Goal: Transaction & Acquisition: Purchase product/service

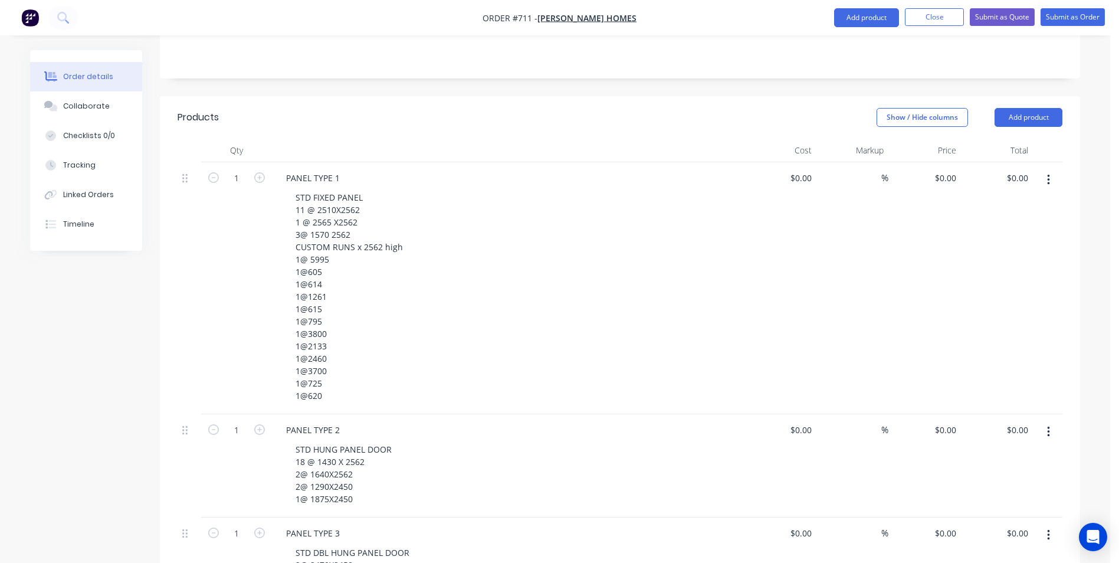
scroll to position [236, 0]
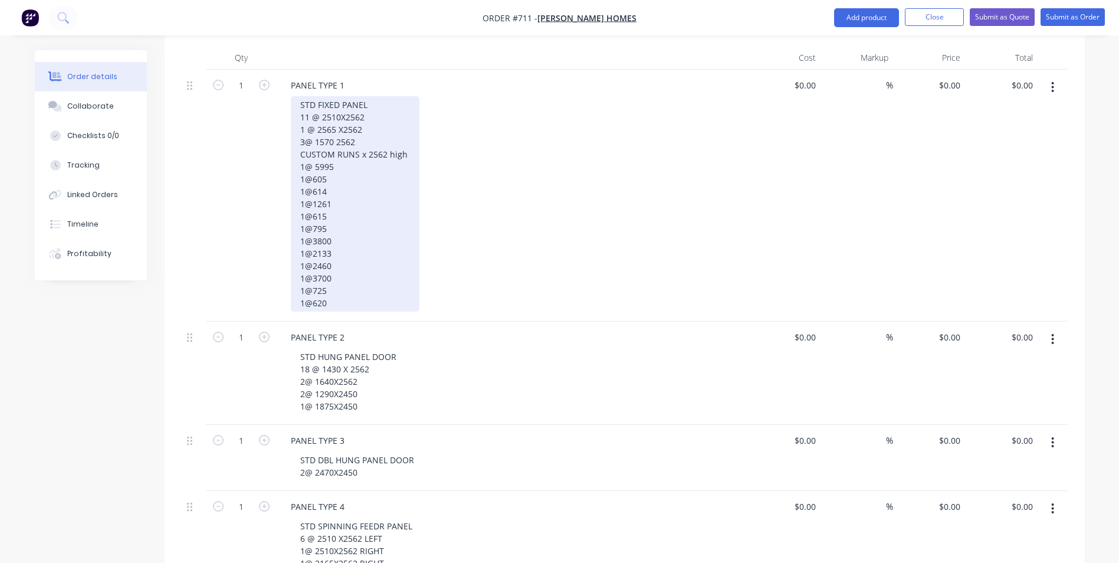
scroll to position [327, 0]
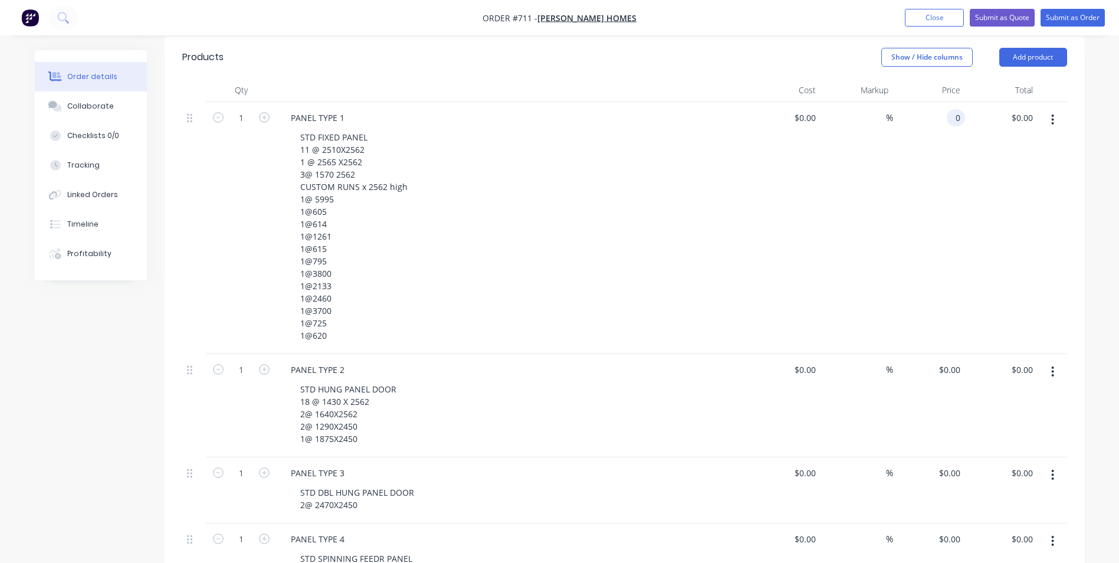
click at [954, 109] on input "0" at bounding box center [959, 117] width 14 height 17
type input "$49,680.00"
click at [956, 361] on input "0" at bounding box center [951, 369] width 27 height 17
type input "$37,475.00"
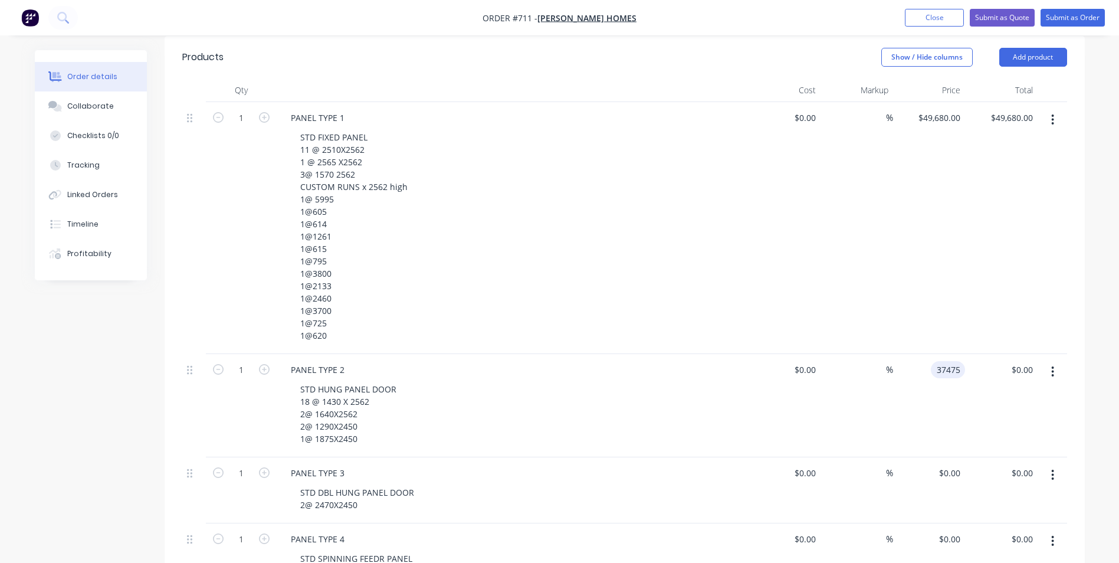
type input "$37,475.00"
click at [952, 404] on div "$37,475.00 37475" at bounding box center [929, 405] width 73 height 103
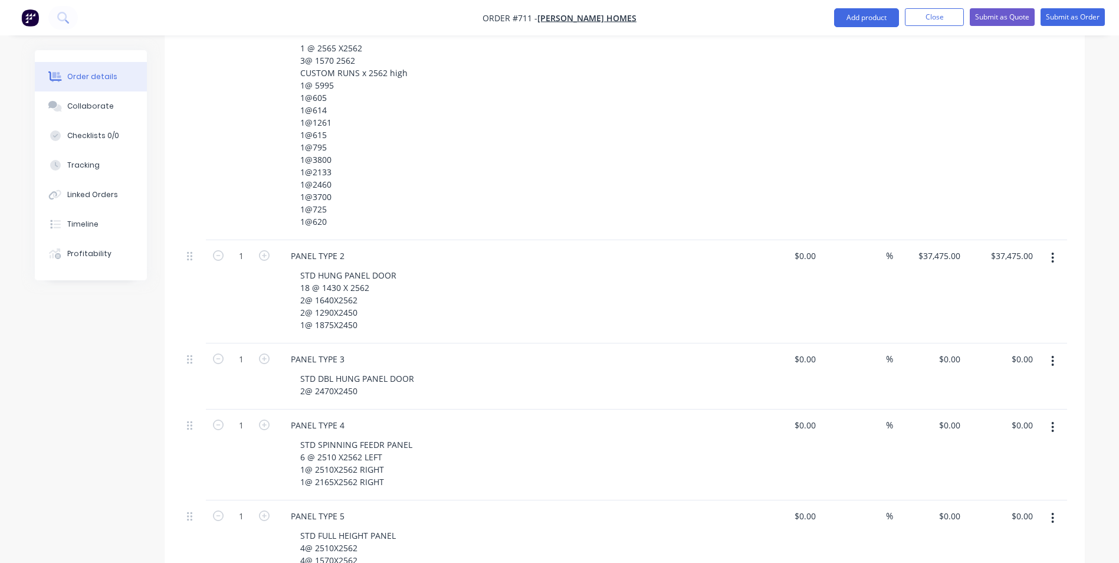
scroll to position [445, 0]
click at [955, 355] on div "$0.00 $0.00" at bounding box center [929, 372] width 73 height 66
click at [943, 343] on div "0 $0.00" at bounding box center [929, 372] width 73 height 66
type input "$6,280.00"
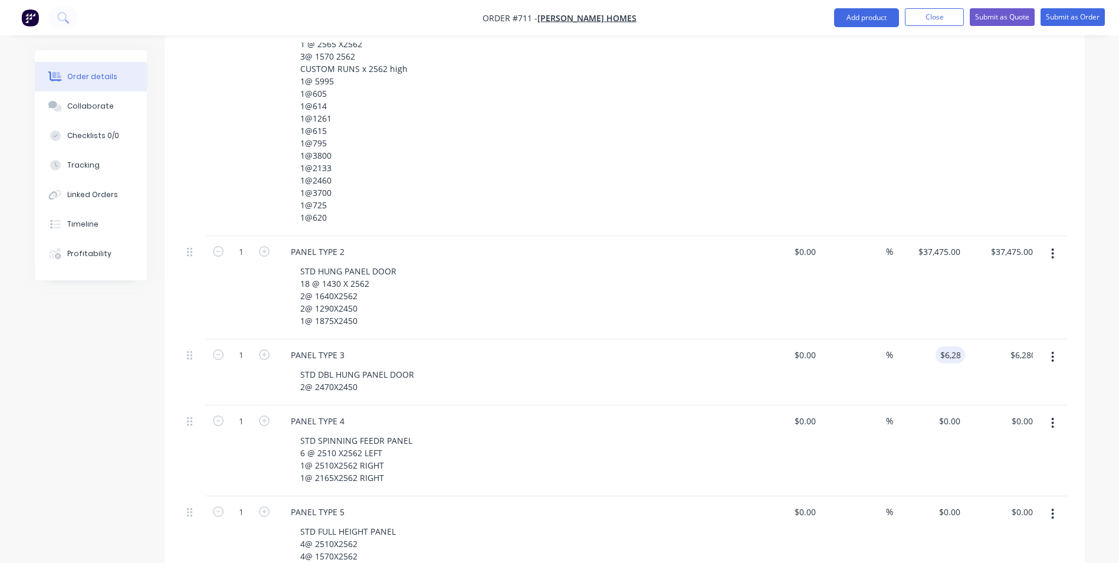
click at [930, 371] on div "$6,280.00 6280" at bounding box center [929, 372] width 73 height 66
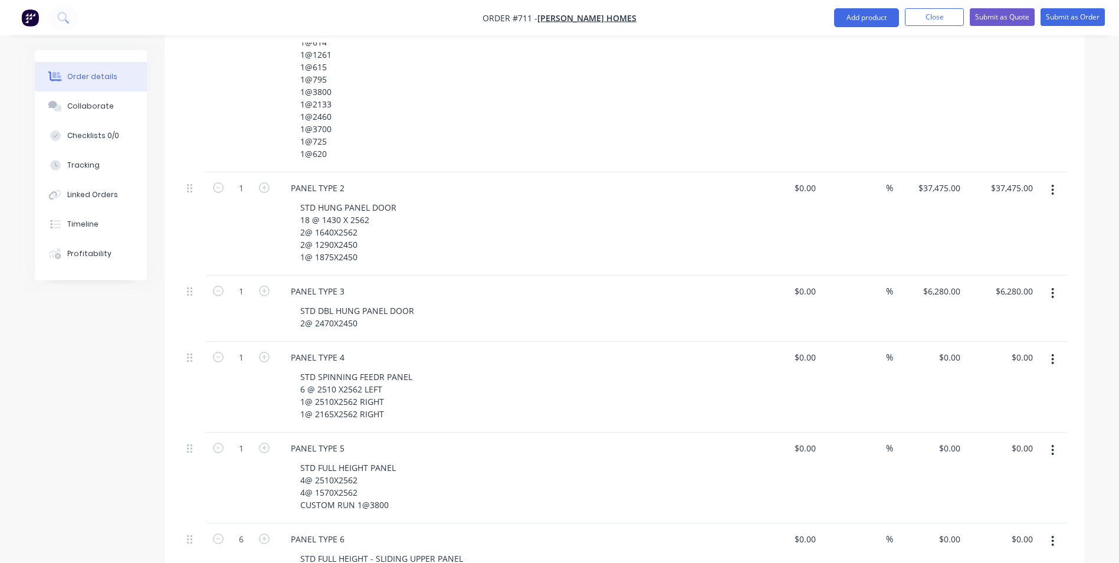
scroll to position [563, 0]
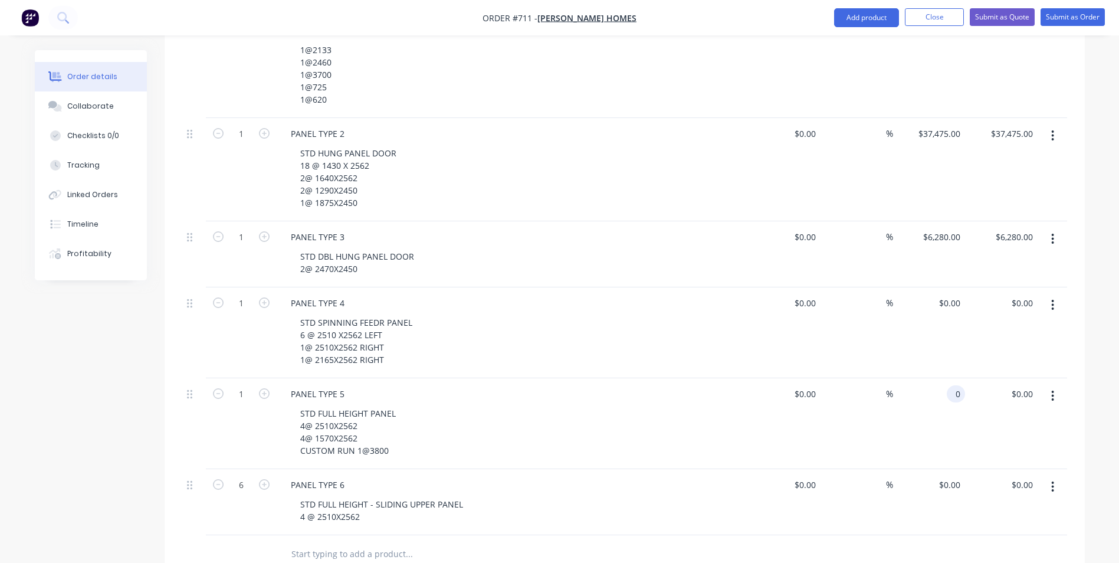
click at [958, 385] on input "0" at bounding box center [959, 393] width 14 height 17
type input "$11,568.00"
click at [892, 315] on div "%" at bounding box center [857, 332] width 73 height 91
click at [948, 385] on input "11568" at bounding box center [951, 393] width 30 height 17
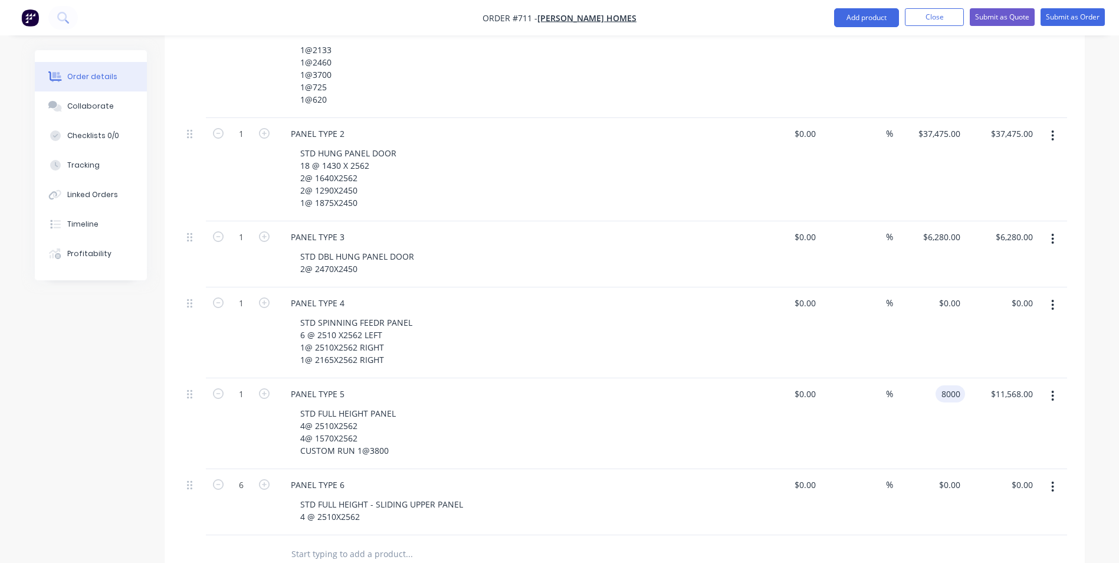
type input "$8,000.00"
click at [942, 405] on div "$8,000.00 8000" at bounding box center [929, 423] width 73 height 91
click at [943, 317] on div "$0.00 $0.00" at bounding box center [929, 332] width 73 height 91
click at [941, 385] on div "8000 8000" at bounding box center [953, 393] width 25 height 17
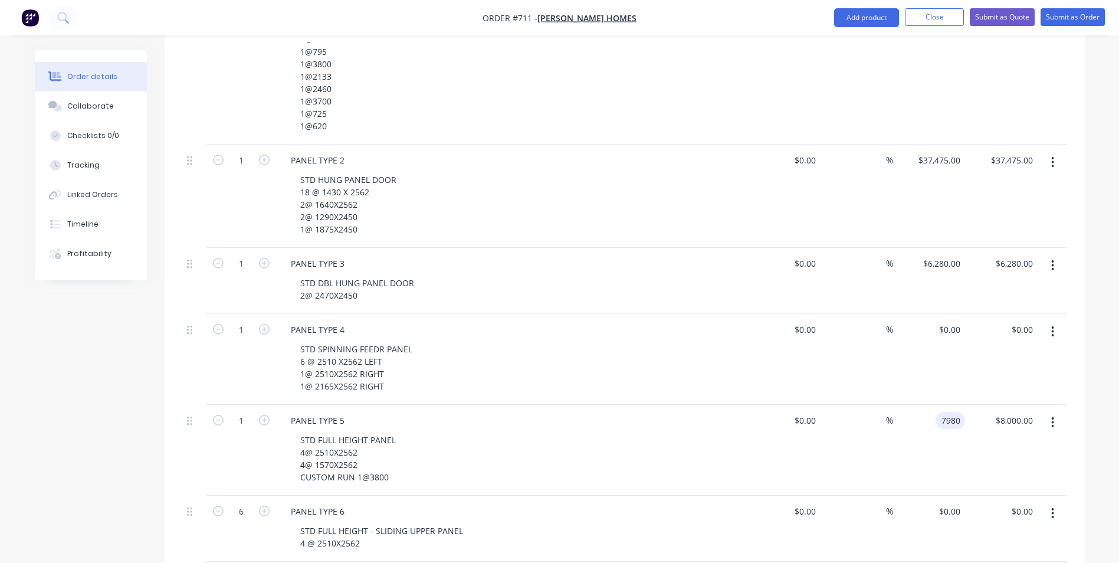
scroll to position [504, 0]
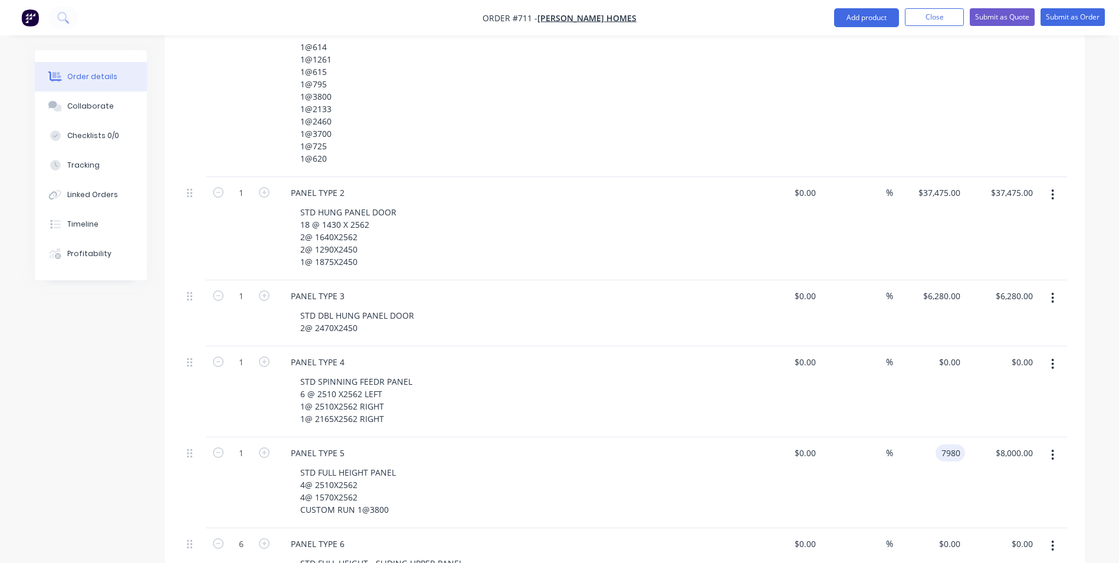
type input "$7,980.00"
click at [910, 376] on div "$0.00 $0.00" at bounding box center [929, 391] width 73 height 91
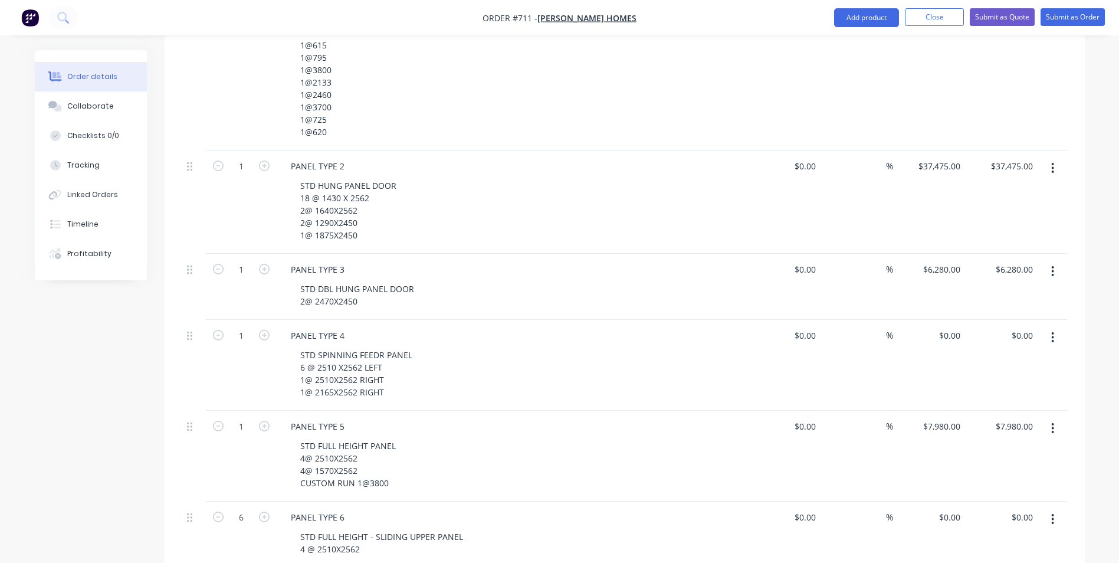
scroll to position [563, 0]
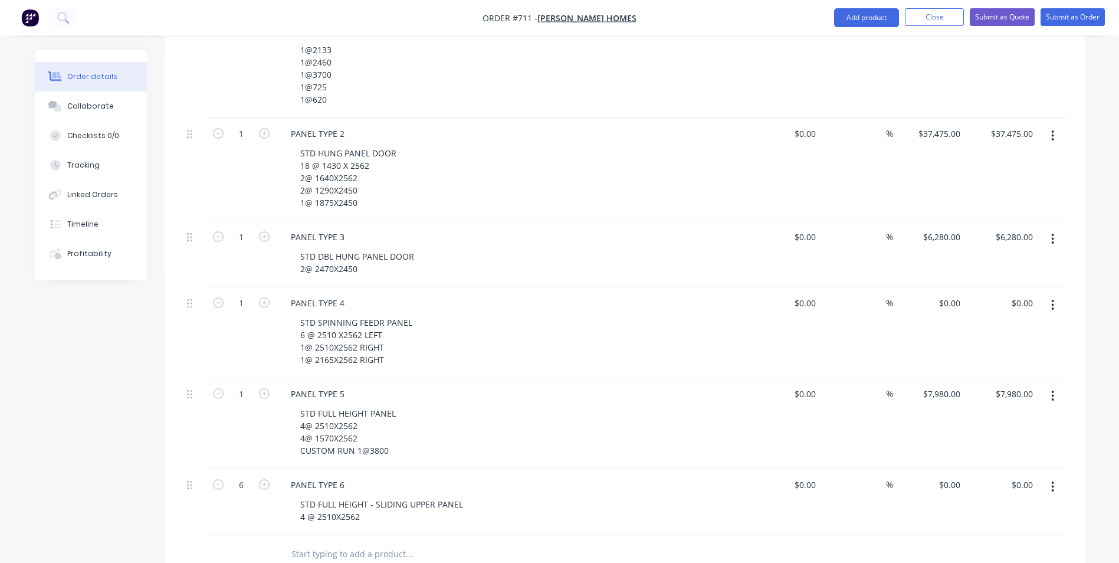
click at [954, 299] on div "$0.00 $0.00" at bounding box center [929, 332] width 73 height 91
click at [955, 294] on input "0" at bounding box center [951, 302] width 27 height 17
type input "$15,440.00"
click at [950, 298] on div "$15,440.00 $15,440.00" at bounding box center [929, 332] width 73 height 91
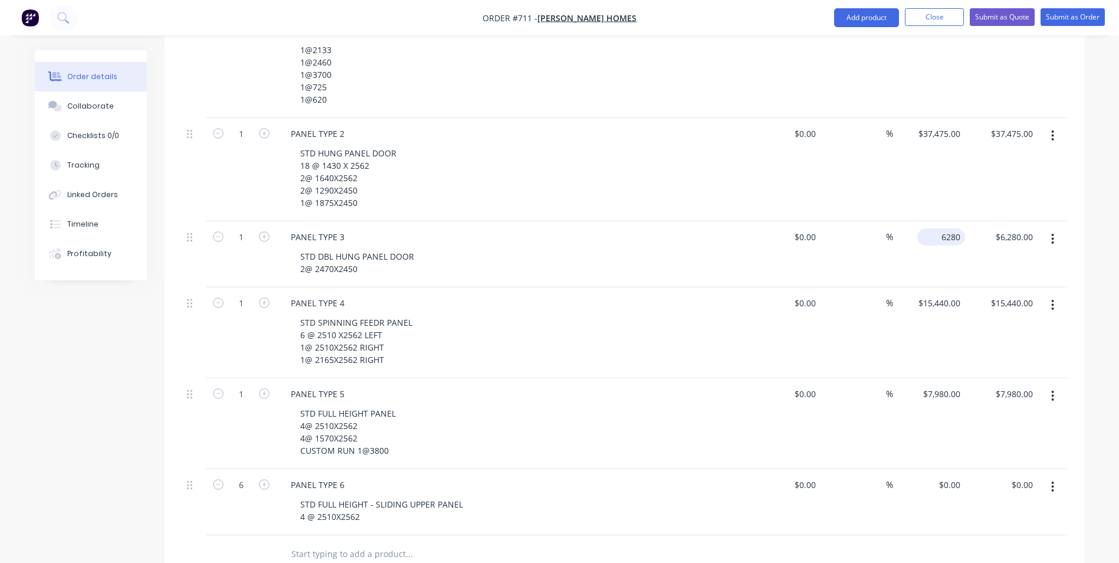
click at [938, 228] on div "6280 $6,280.00" at bounding box center [942, 236] width 48 height 17
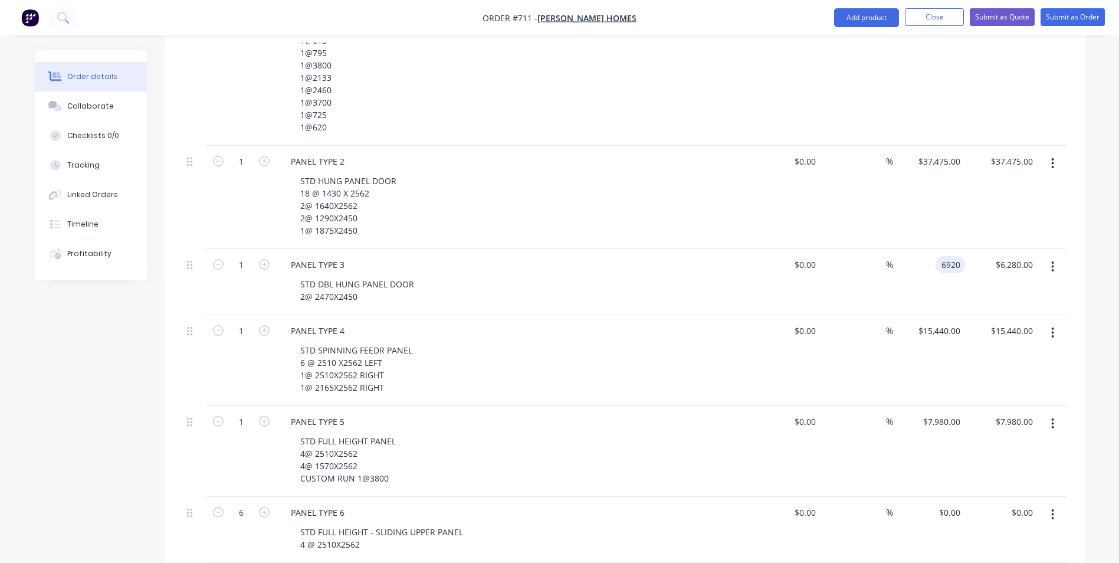
scroll to position [504, 0]
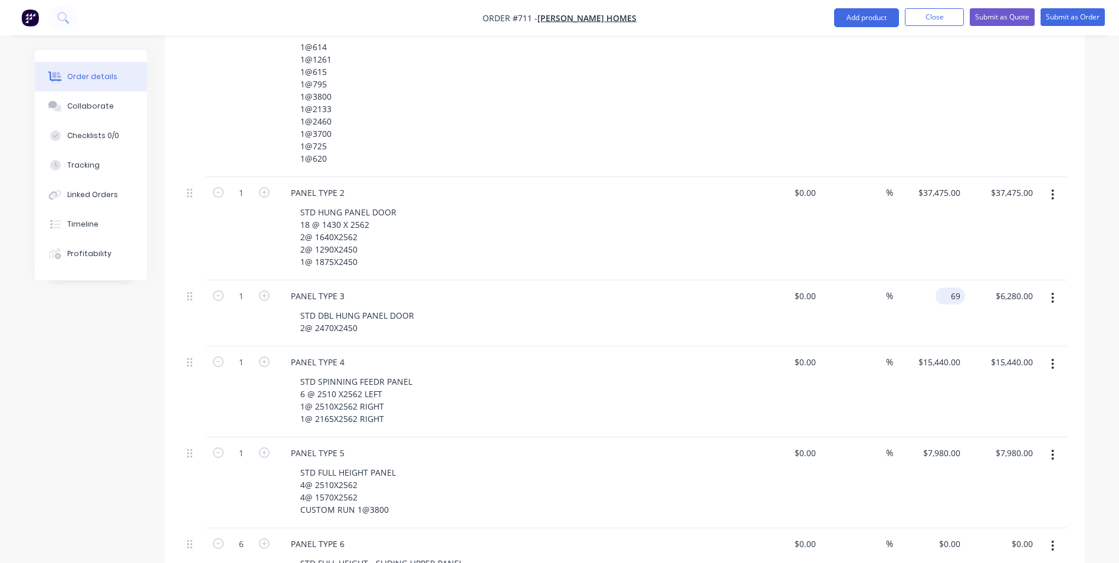
type input "6"
click at [949, 291] on div "5320 5320" at bounding box center [929, 313] width 73 height 66
type input "$5,320.00"
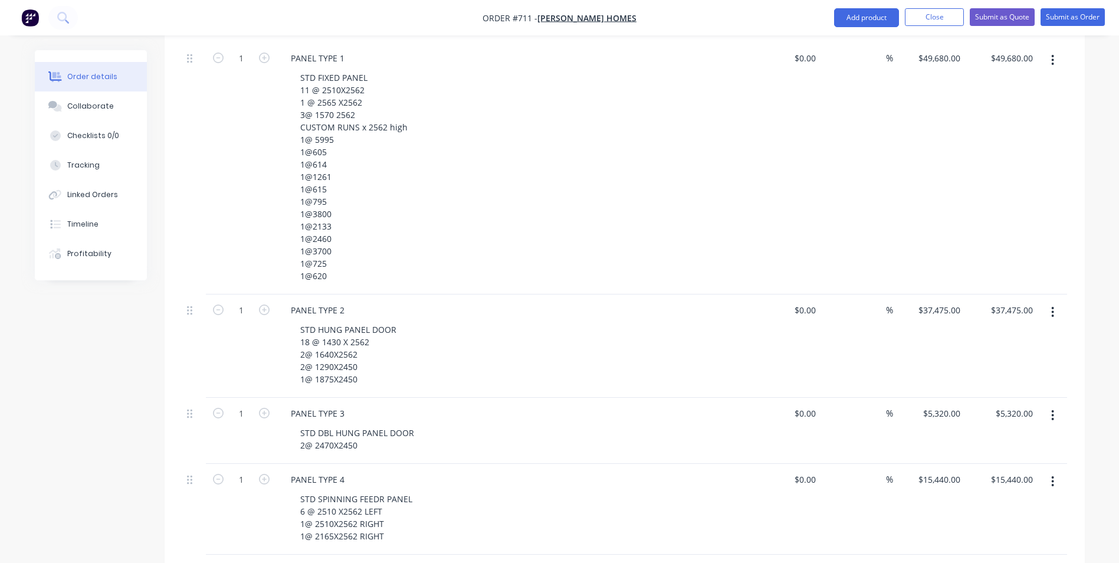
scroll to position [386, 0]
click at [268, 408] on icon "button" at bounding box center [264, 413] width 11 height 11
type input "2"
type input "$10,640.00"
click at [948, 405] on input "5320" at bounding box center [943, 413] width 43 height 17
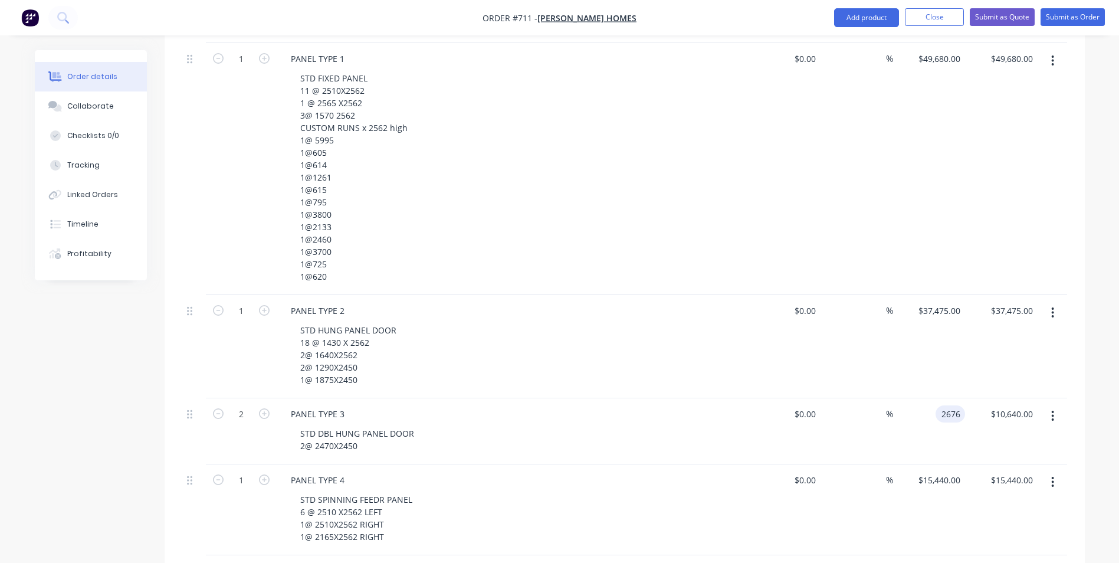
type input "$2,676.00"
type input "$5,352.00"
click at [931, 375] on div "$37,475.00 $37,475.00" at bounding box center [929, 346] width 73 height 103
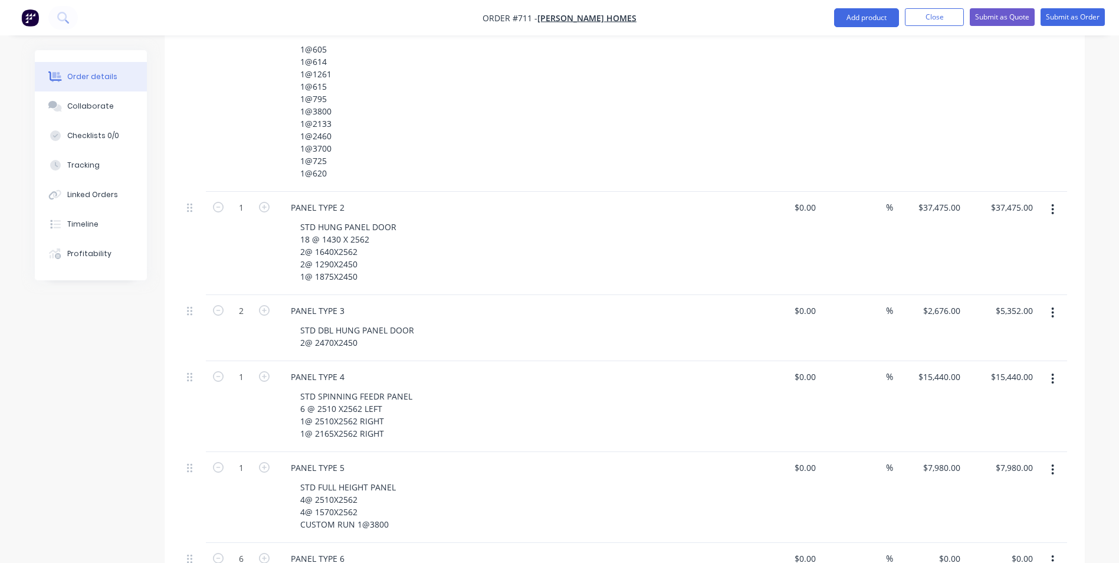
scroll to position [504, 0]
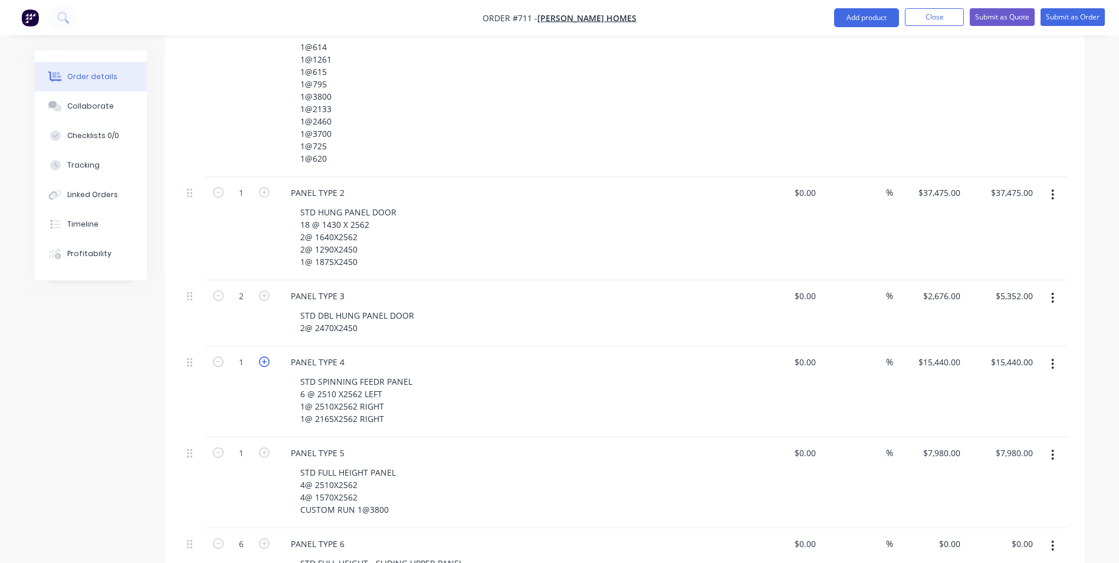
click at [267, 356] on icon "button" at bounding box center [264, 361] width 11 height 11
type input "2"
type input "$30,880.00"
click at [267, 356] on icon "button" at bounding box center [264, 361] width 11 height 11
type input "3"
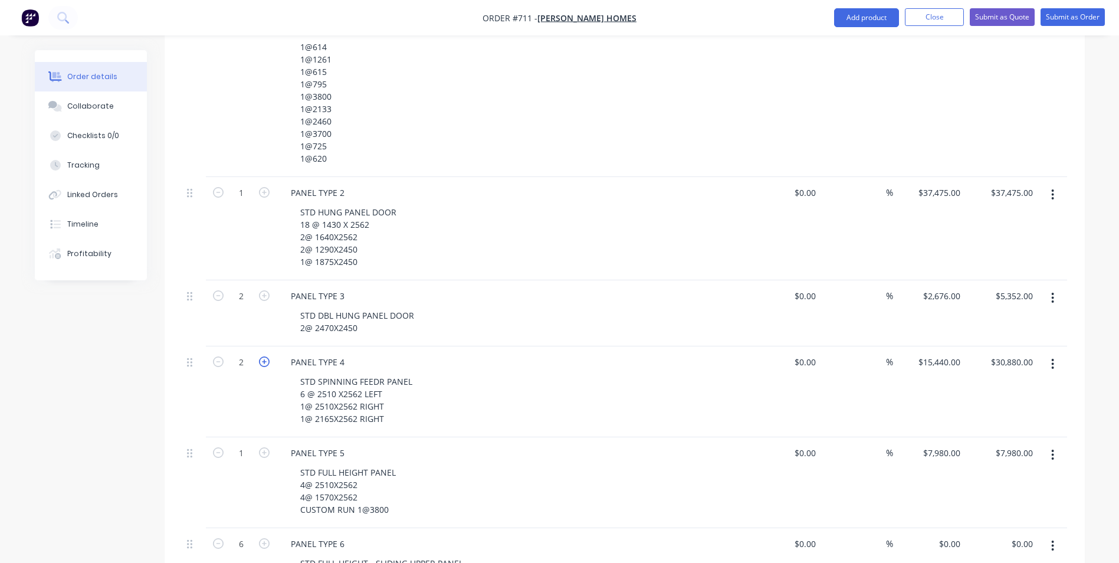
type input "$46,320.00"
click at [267, 356] on icon "button" at bounding box center [264, 361] width 11 height 11
type input "4"
type input "$61,760.00"
click at [267, 356] on icon "button" at bounding box center [264, 361] width 11 height 11
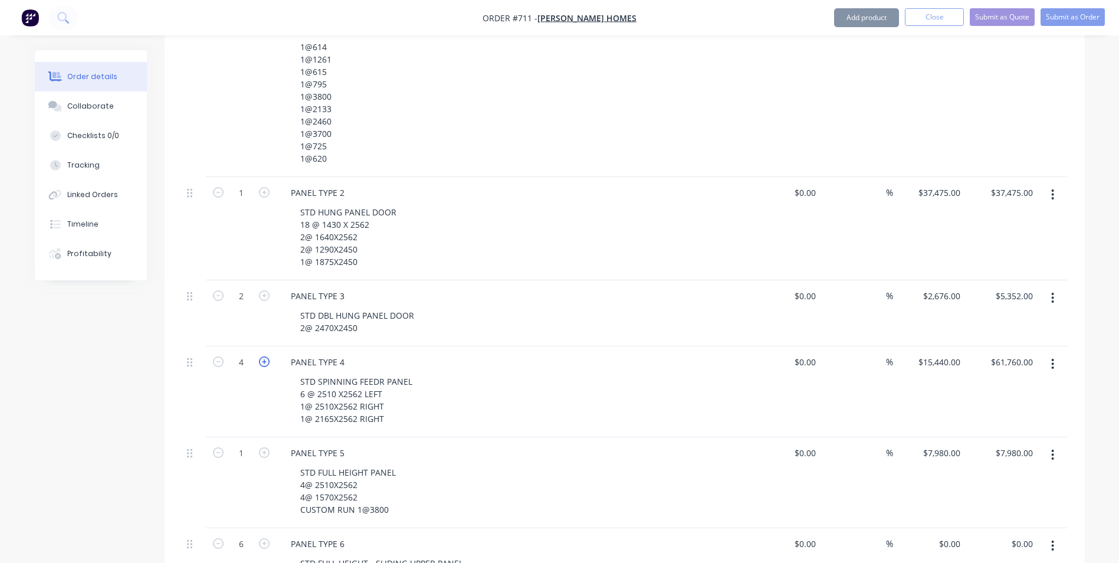
type input "5"
type input "$77,200.00"
click at [267, 356] on icon "button" at bounding box center [264, 361] width 11 height 11
type input "6"
type input "$92,640.00"
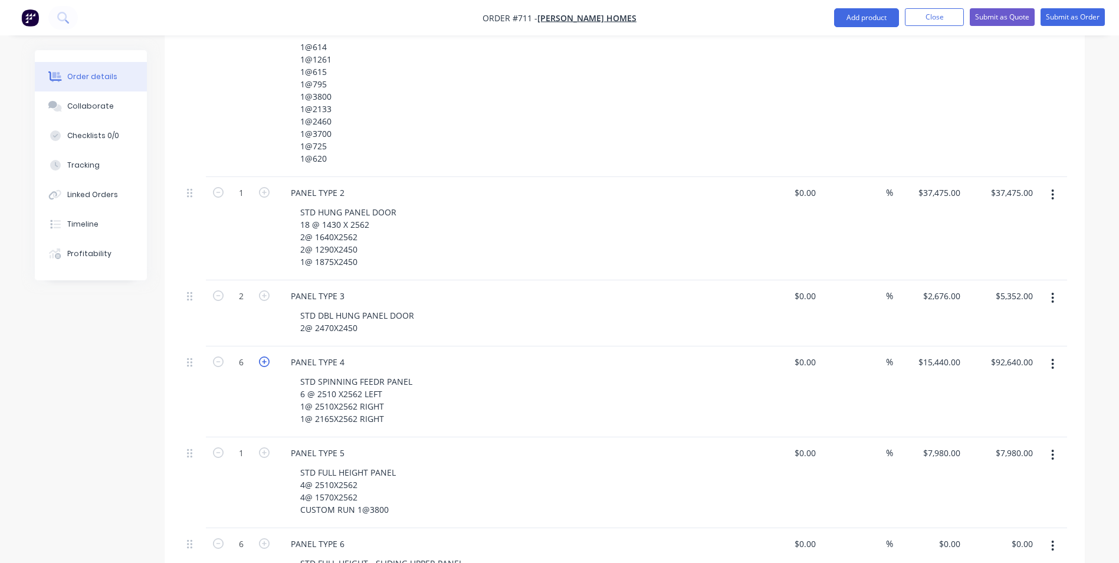
click at [267, 356] on icon "button" at bounding box center [264, 361] width 11 height 11
type input "7"
type input "$108,080.00"
click at [267, 356] on icon "button" at bounding box center [264, 361] width 11 height 11
type input "8"
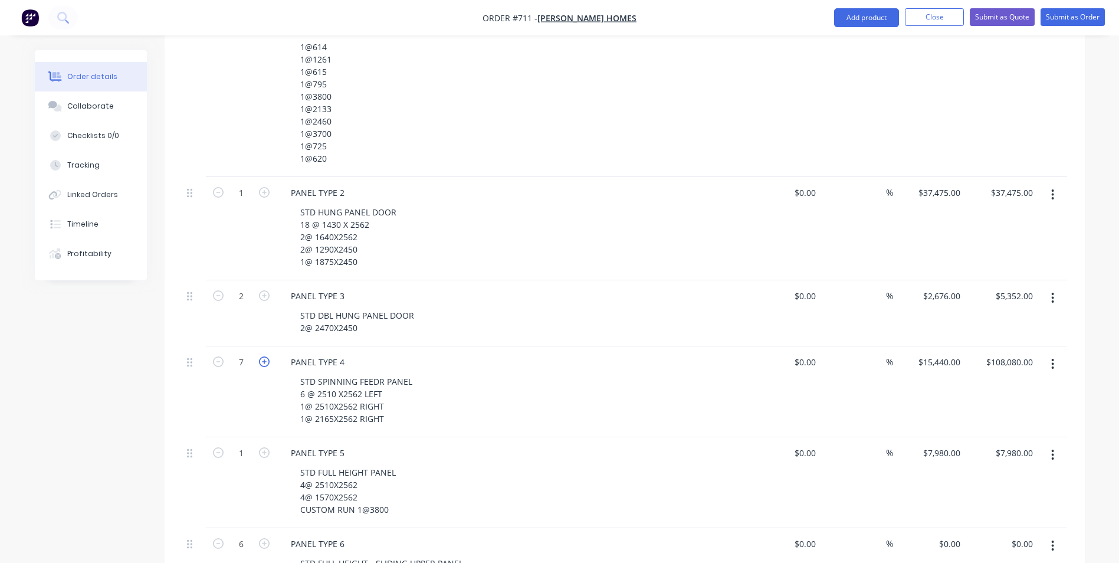
type input "$123,520.00"
click at [947, 353] on input "15440" at bounding box center [942, 361] width 48 height 17
type input "$1,930.00"
type input "$15,440.00"
click at [915, 376] on div "$1,930.00 1930" at bounding box center [929, 391] width 73 height 91
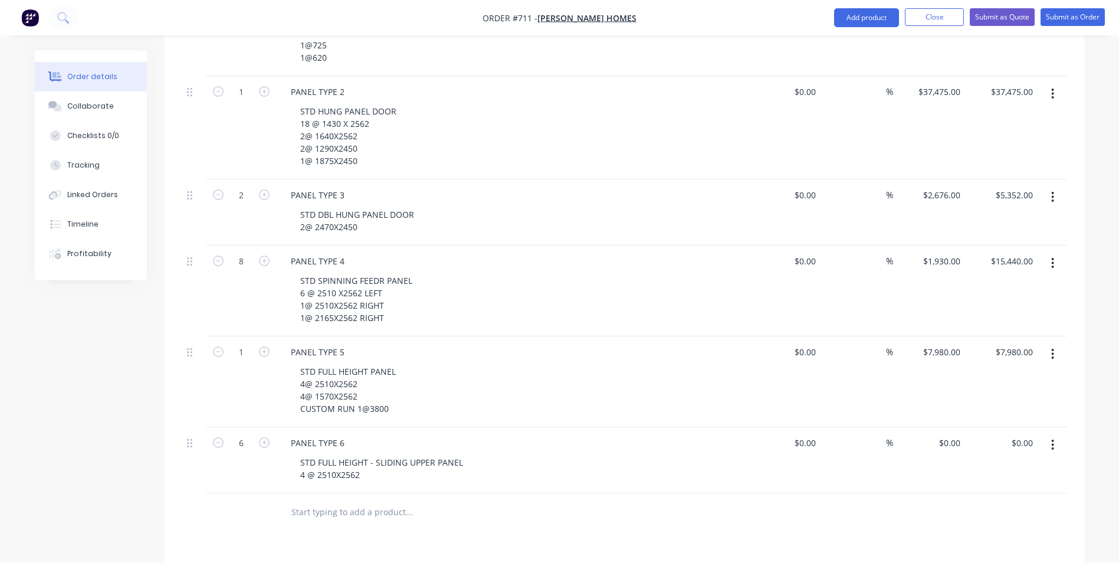
scroll to position [623, 0]
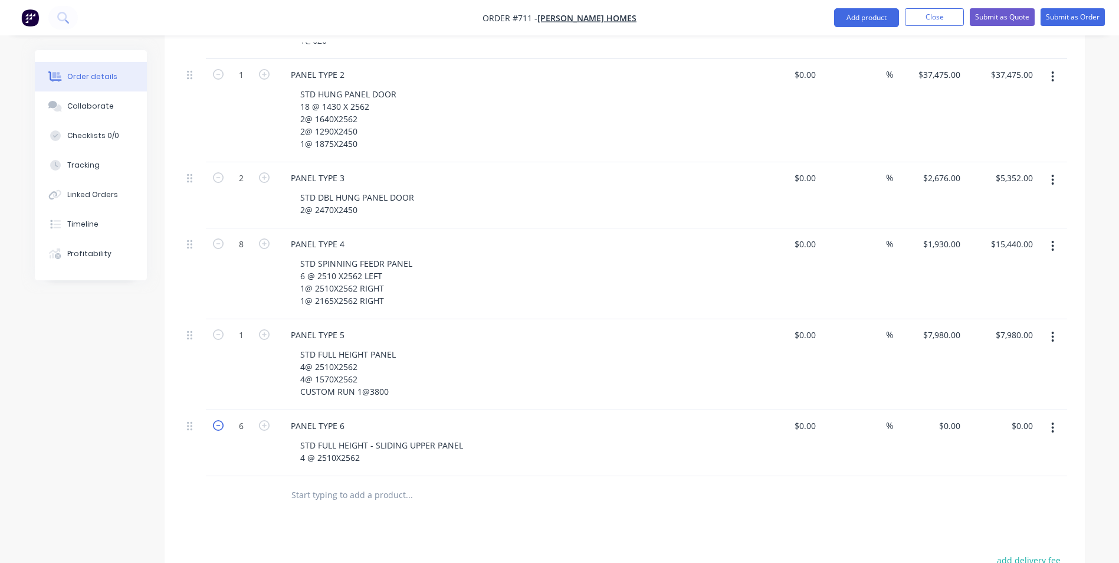
click at [219, 420] on icon "button" at bounding box center [218, 425] width 11 height 11
type input "4"
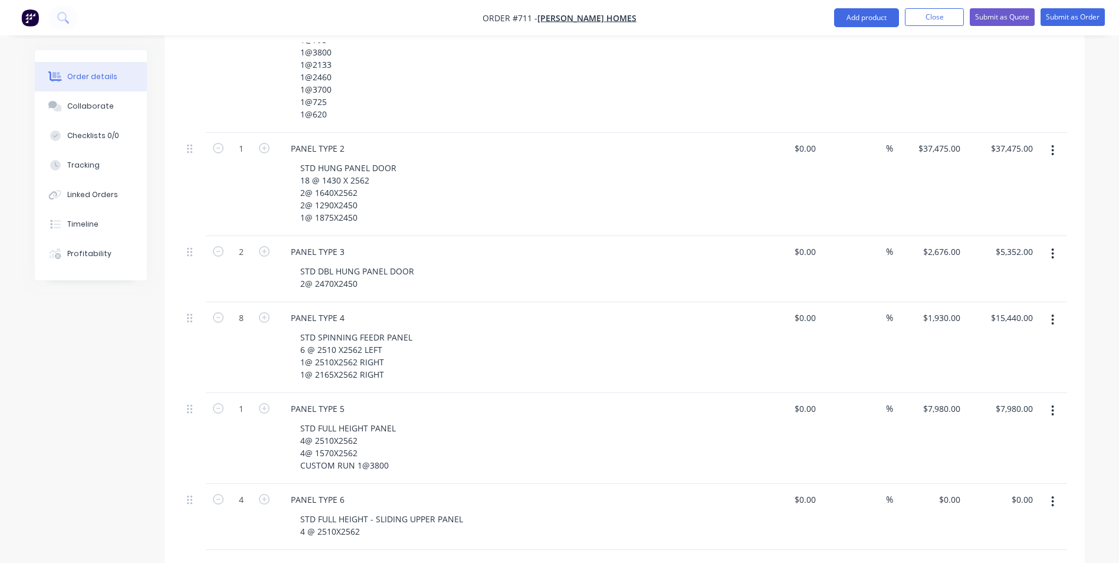
scroll to position [563, 0]
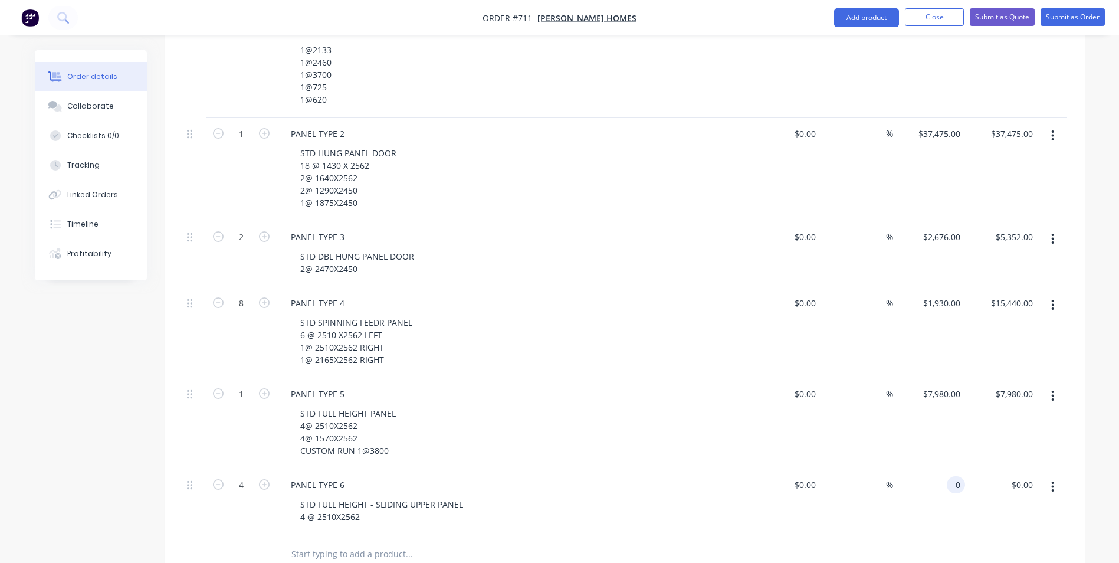
click at [947, 474] on div "0 0" at bounding box center [929, 502] width 73 height 66
type input "$1,830.00"
type input "$7,320.00"
click at [810, 395] on div "$0.00 $0.00" at bounding box center [785, 423] width 73 height 91
click at [946, 385] on input "7980" at bounding box center [943, 393] width 43 height 17
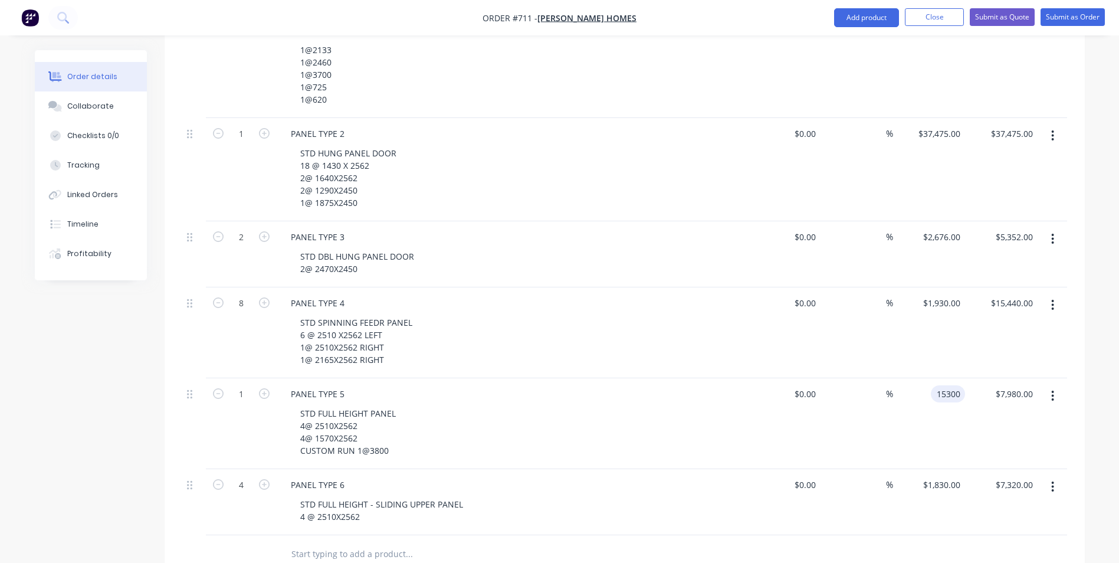
type input "$15,300.00"
click at [931, 395] on div "$15,300.00 15300" at bounding box center [929, 423] width 73 height 91
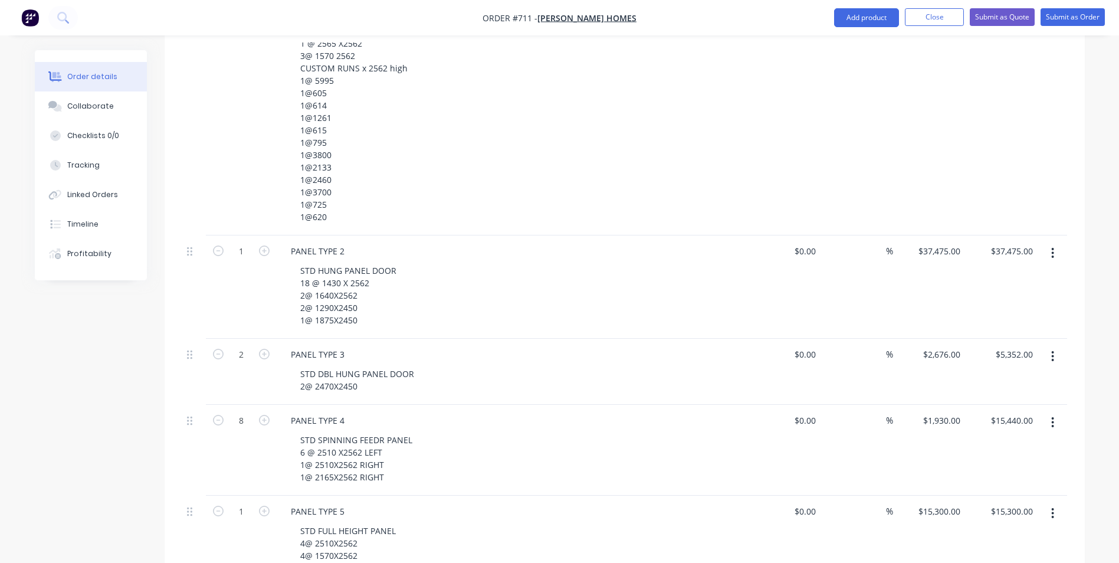
scroll to position [445, 0]
click at [934, 243] on div "37475 37475" at bounding box center [948, 251] width 34 height 17
type input "$1,730.00"
click at [248, 9] on input "1" at bounding box center [241, 0] width 31 height 18
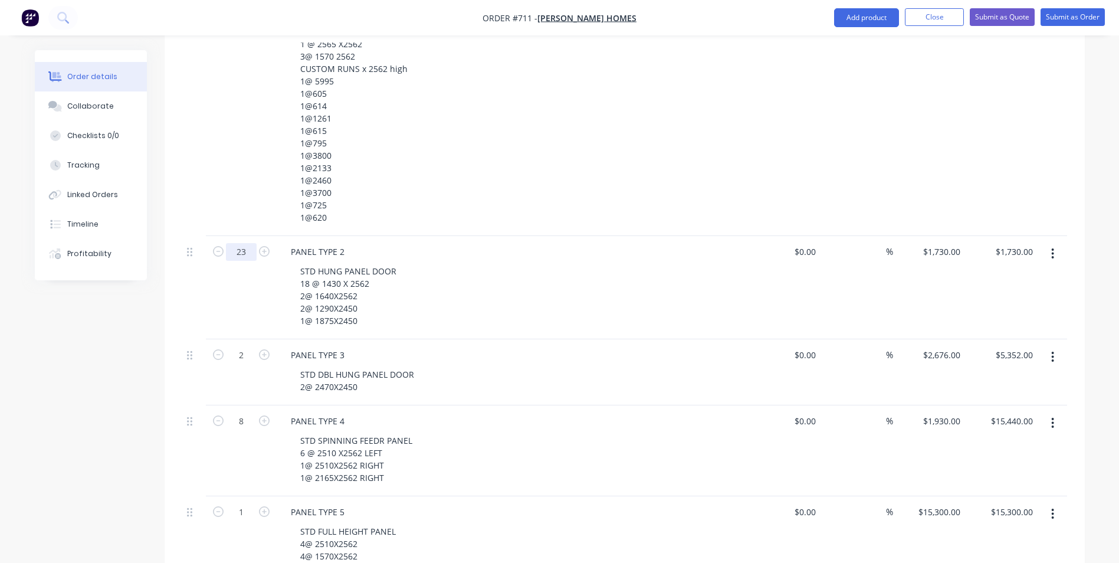
type input "23"
type input "$39,790.00"
click at [580, 314] on div "PANEL TYPE 2 STD HUNG PANEL DOOR 18 @ 1430 X 2562 2@ 1640X2562 2@ 1290X2450 1@ …" at bounding box center [513, 287] width 472 height 103
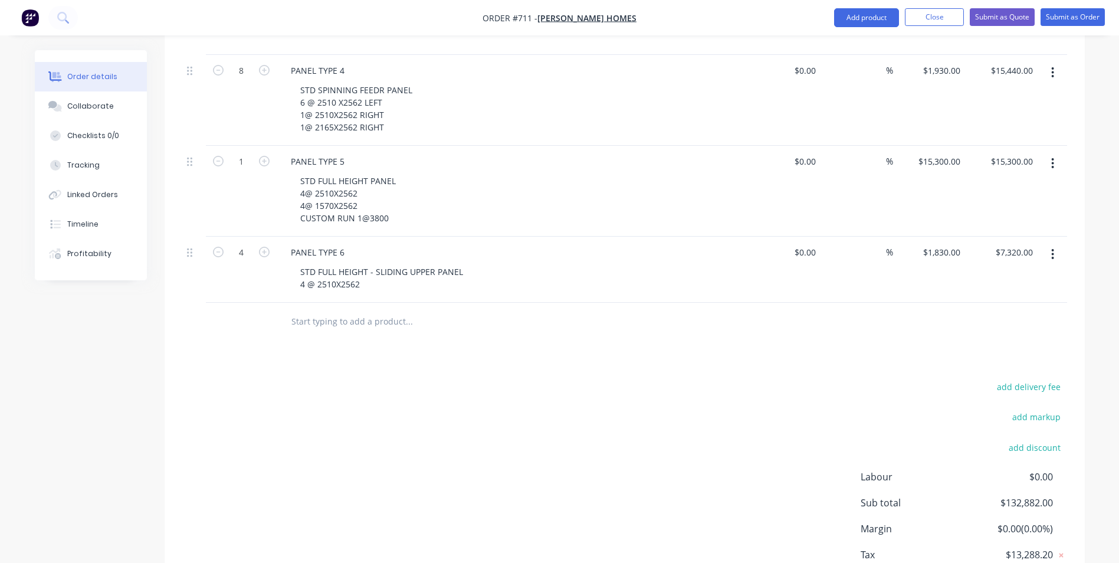
scroll to position [800, 0]
click at [999, 15] on button "Submit as Quote" at bounding box center [1002, 17] width 65 height 18
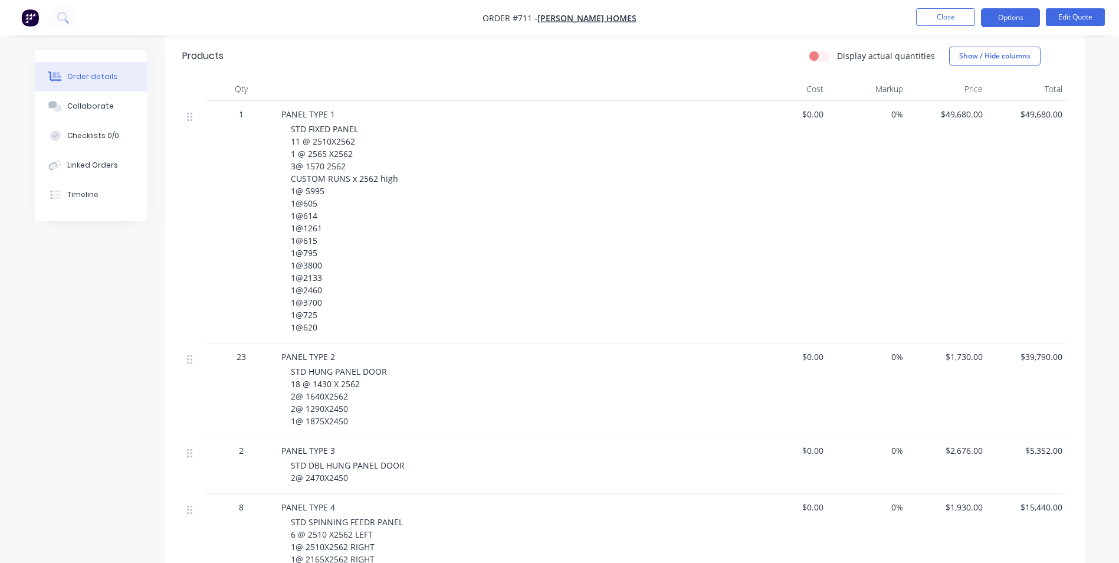
scroll to position [295, 0]
click at [244, 355] on span "23" at bounding box center [241, 355] width 9 height 12
click at [1064, 12] on button "Edit Quote" at bounding box center [1075, 17] width 59 height 18
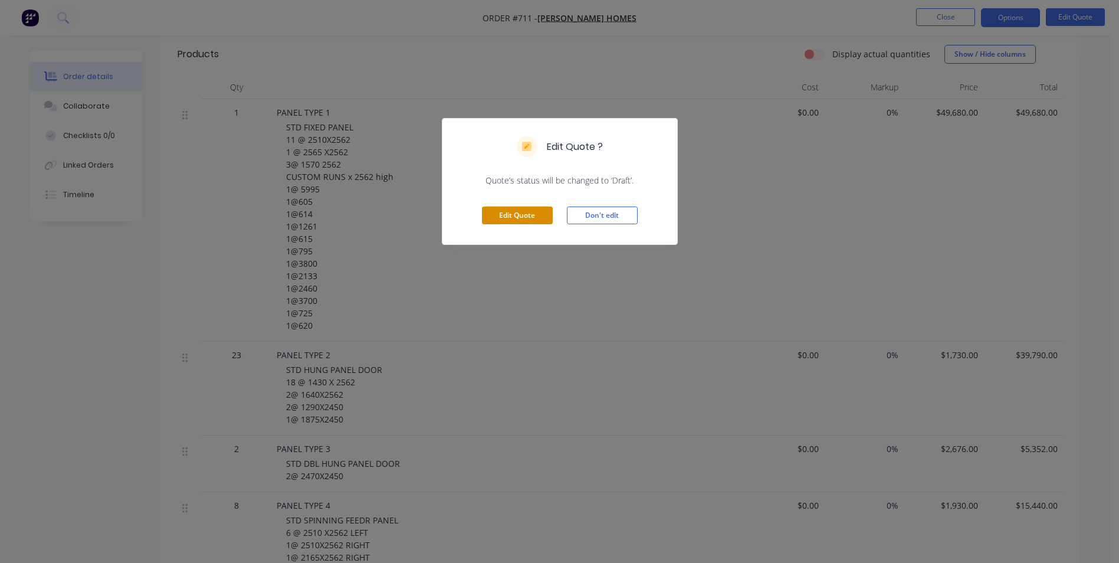
click at [532, 212] on button "Edit Quote" at bounding box center [517, 216] width 71 height 18
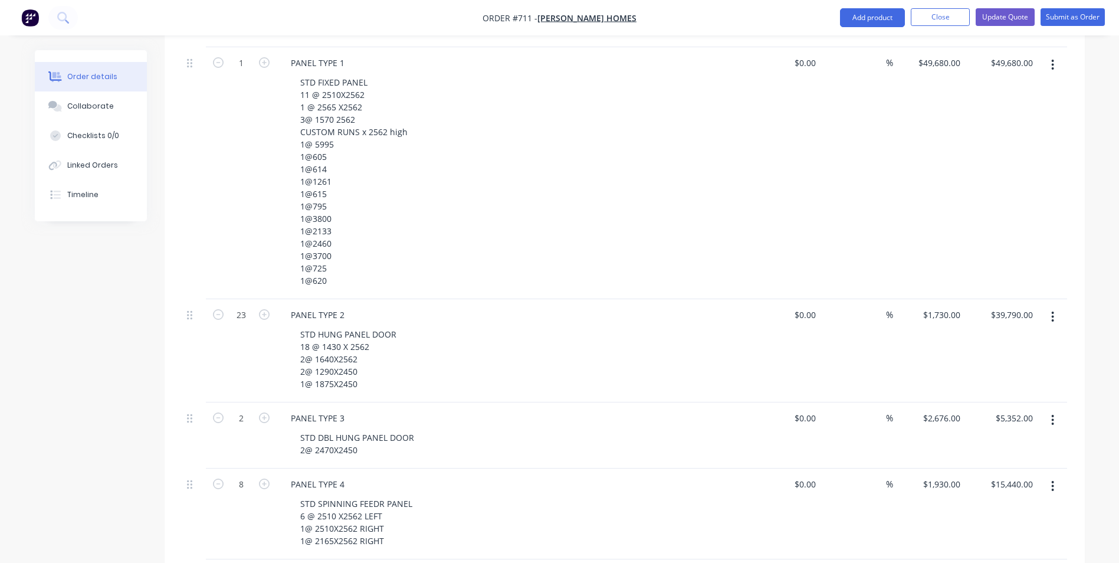
scroll to position [472, 0]
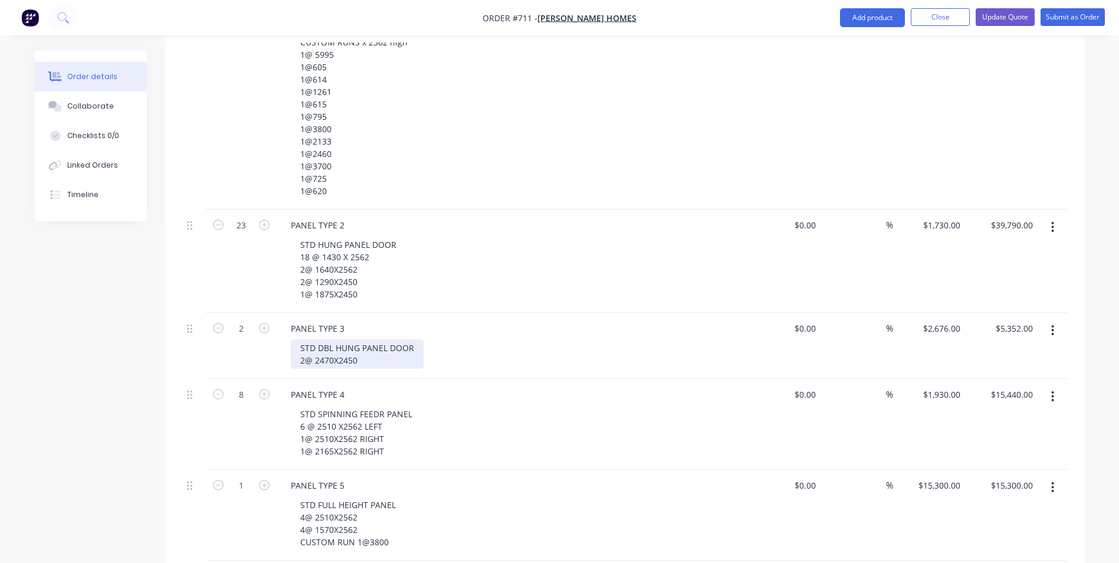
click at [369, 346] on div "STD DBL HUNG PANEL DOOR 2@ 2470X2450" at bounding box center [357, 354] width 133 height 30
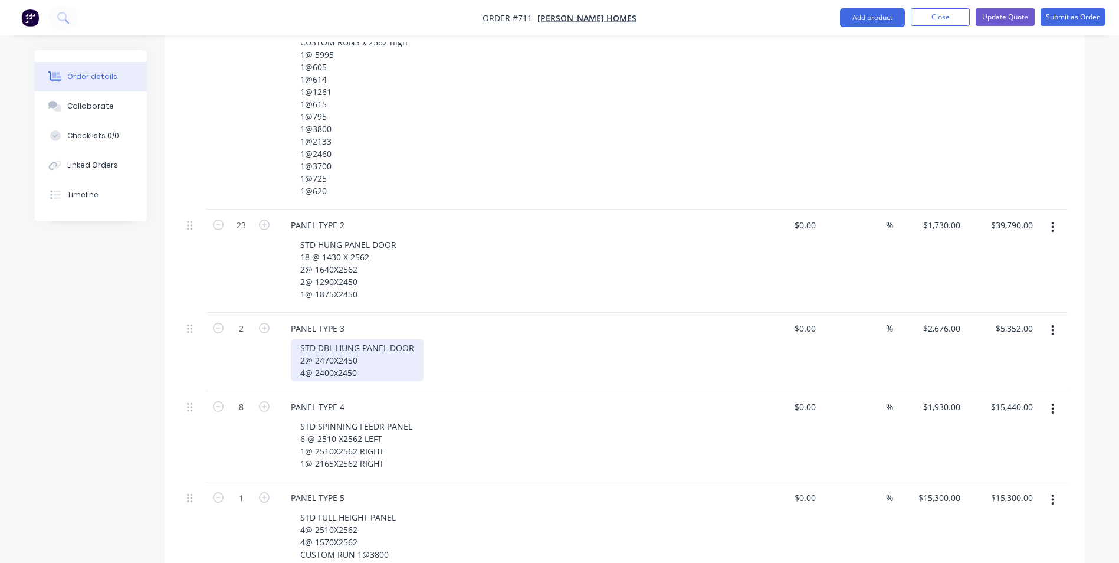
click at [362, 344] on div "STD DBL HUNG PANEL DOOR 2@ 2470X2450 4@ 2400x2450" at bounding box center [357, 360] width 133 height 42
click at [356, 353] on div "STD DBL HUNG PANEL DOOR 2@ 2470X2562 4@ 2400x2450" at bounding box center [357, 360] width 133 height 42
click at [446, 346] on div "STD DBL HUNG PANEL DOOR 2@ 2470X2562 4@ 2400x2562" at bounding box center [517, 360] width 453 height 42
click at [266, 323] on icon "button" at bounding box center [264, 328] width 11 height 11
type input "3"
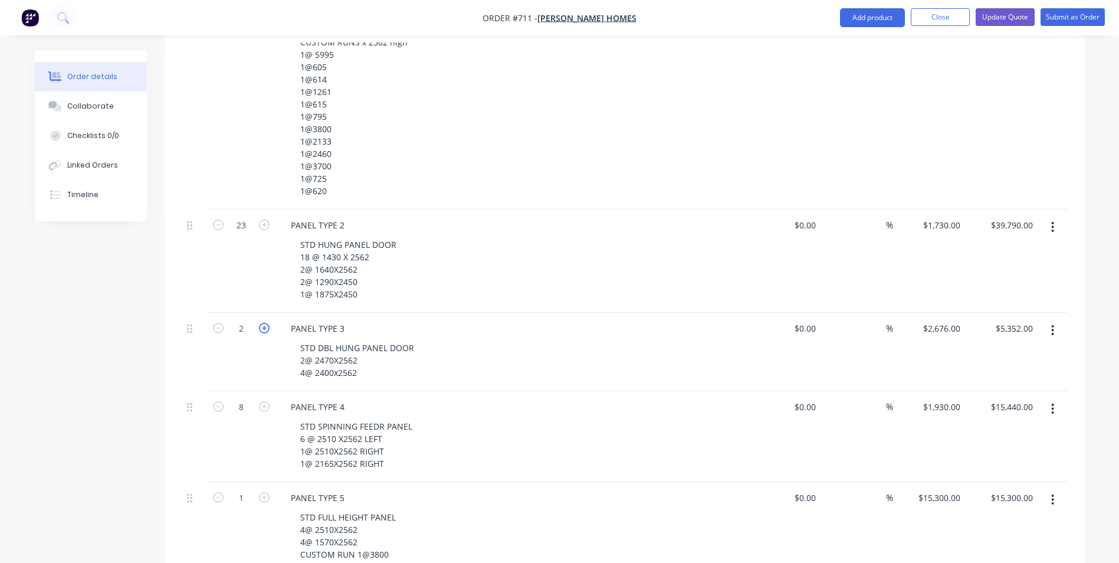
type input "$8,028.00"
click at [266, 323] on icon "button" at bounding box center [264, 328] width 11 height 11
type input "4"
type input "$10,704.00"
click at [266, 323] on icon "button" at bounding box center [264, 328] width 11 height 11
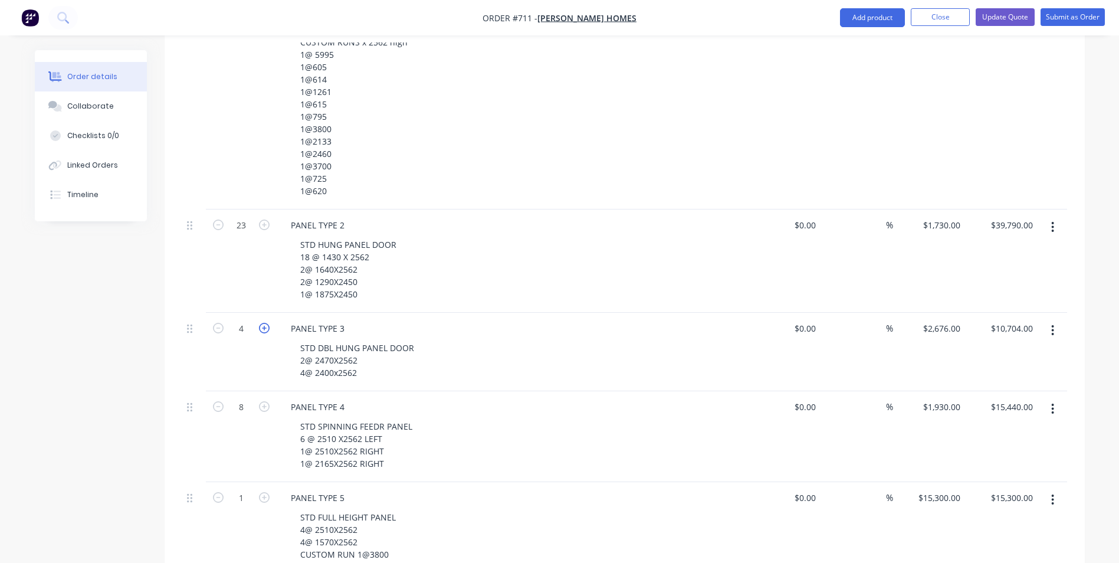
type input "5"
type input "$13,380.00"
click at [266, 323] on icon "button" at bounding box center [264, 328] width 11 height 11
type input "6"
type input "$16,056.00"
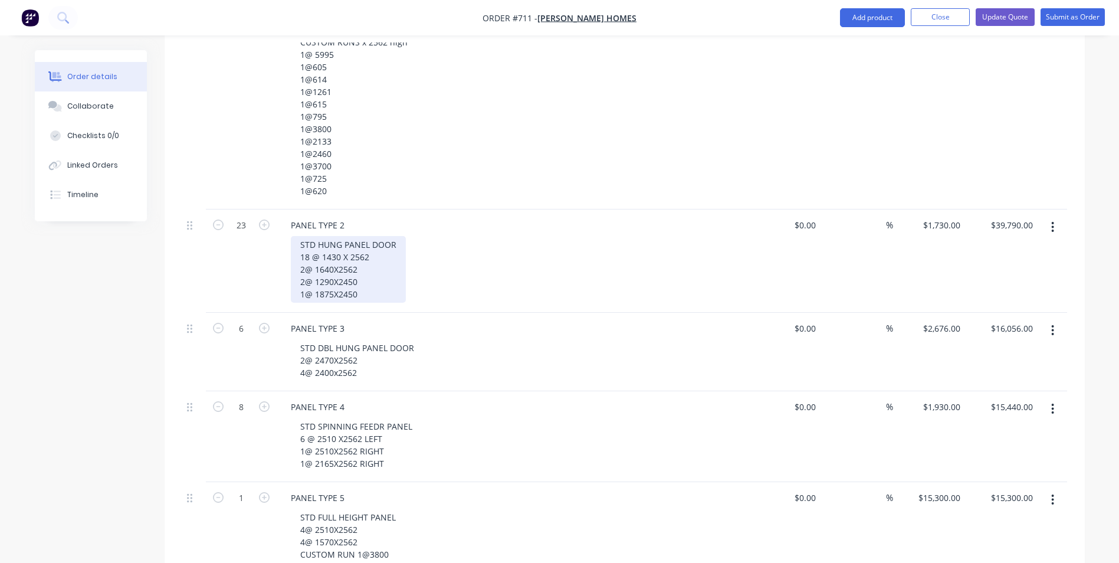
click at [379, 280] on div "STD HUNG PANEL DOOR 18 @ 1430 X 2562 2@ 1640X2562 2@ 1290X2450 1@ 1875X2450" at bounding box center [348, 269] width 115 height 67
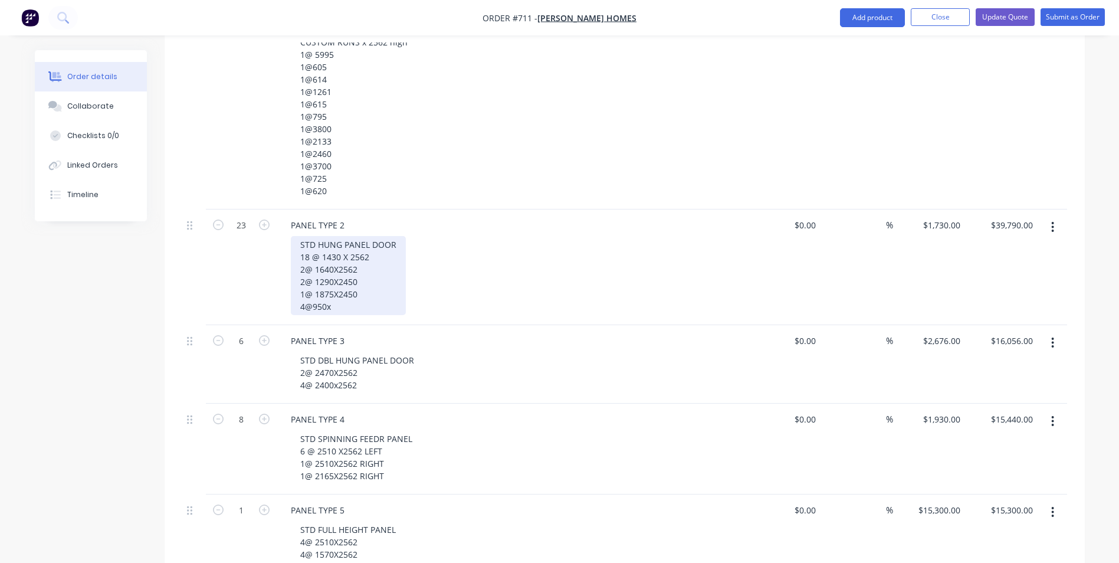
click at [359, 266] on div "STD HUNG PANEL DOOR 18 @ 1430 X 2562 2@ 1640X2562 2@ 1290X2450 1@ 1875X2450 4@9…" at bounding box center [348, 275] width 115 height 79
click at [338, 266] on div "STD HUNG PANEL DOOR 18 @ 1430 X 2562 2@ 1640X2562 2@ 1290X562 1@ 1875X2450 4@95…" at bounding box center [348, 275] width 115 height 79
click at [361, 279] on div "STD HUNG PANEL DOOR 18 @ 1430 X 2562 2@ 1640X2562 2@ 1290X2562 1@ 1875X2450 4@9…" at bounding box center [348, 275] width 115 height 79
click at [340, 291] on div "STD HUNG PANEL DOOR 18 @ 1430 X 2562 2@ 1640X2562 2@ 1290X2562 1@ 1875X2562 4@9…" at bounding box center [348, 275] width 115 height 79
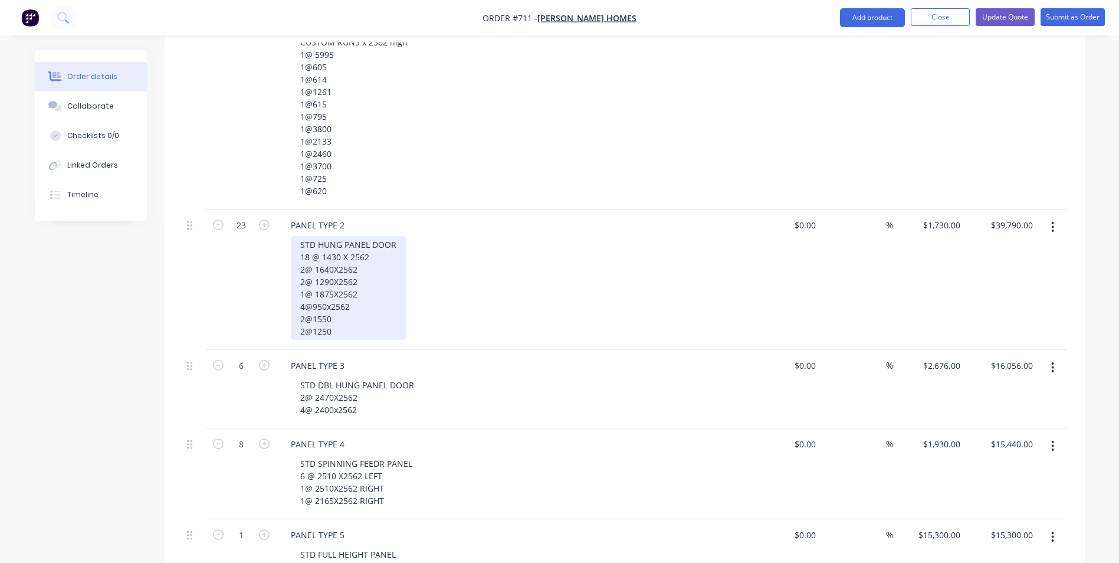
click at [336, 299] on div "STD HUNG PANEL DOOR 18 @ 1430 X 2562 2@ 1640X2562 2@ 1290X2562 1@ 1875X2562 4@9…" at bounding box center [348, 288] width 115 height 104
click at [335, 314] on div "STD HUNG PANEL DOOR 18 @ 1430 X 2562 2@ 1640X2562 2@ 1290X2562 1@ 1875X2562 4@9…" at bounding box center [348, 288] width 115 height 104
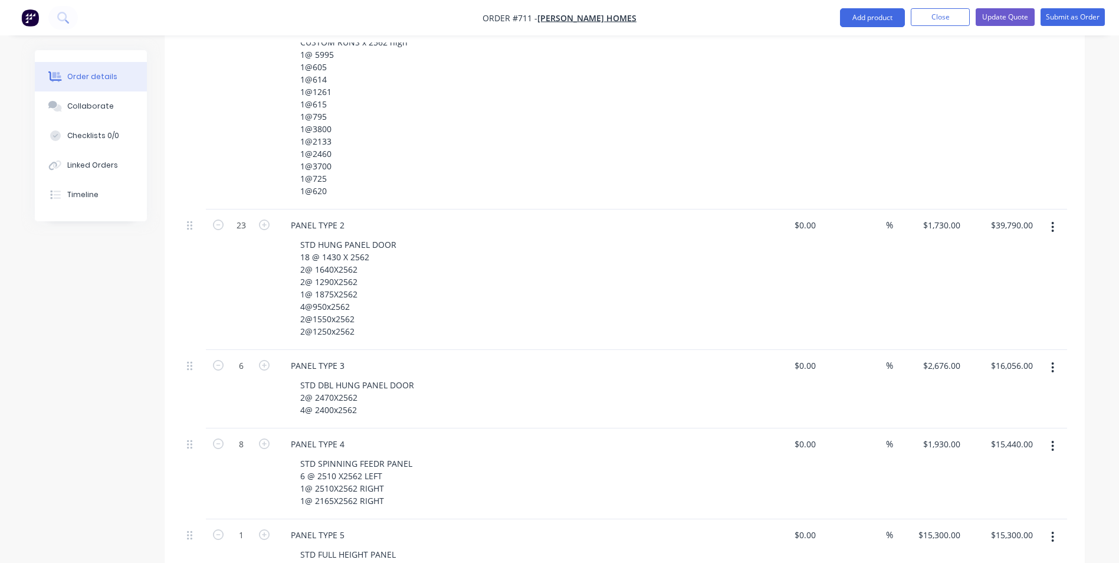
click at [411, 309] on div "STD HUNG PANEL DOOR 18 @ 1430 X 2562 2@ 1640X2562 2@ 1290X2562 1@ 1875X2562 4@9…" at bounding box center [517, 288] width 453 height 104
type input "31"
type input "$53,630.00"
click at [255, 245] on div "31" at bounding box center [241, 279] width 71 height 140
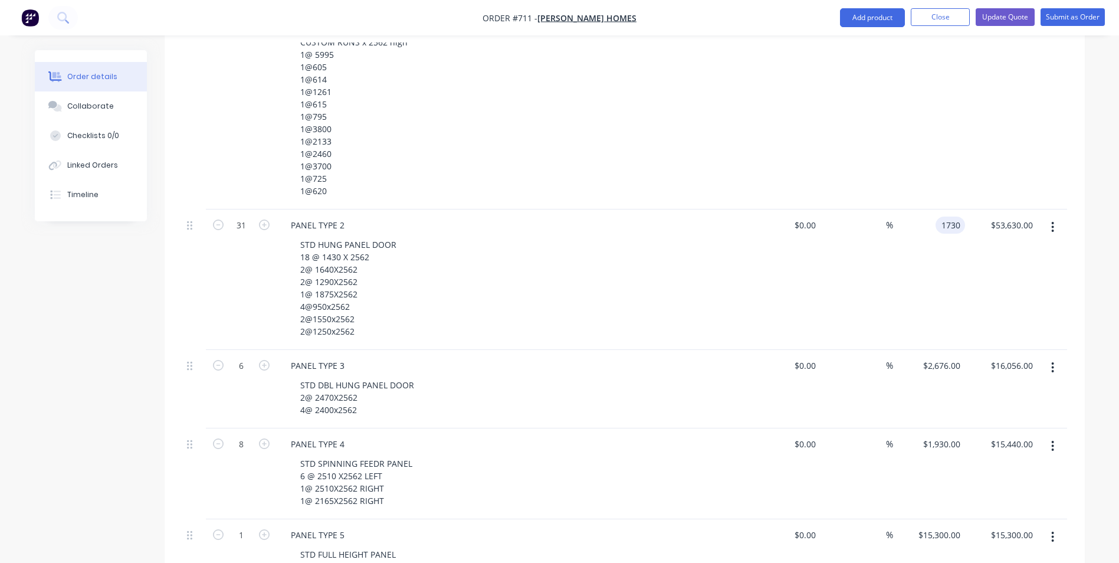
click at [948, 217] on input "1730" at bounding box center [953, 225] width 25 height 17
type input "$1,780.00"
type input "$55,180.00"
click at [858, 245] on div "%" at bounding box center [857, 279] width 73 height 140
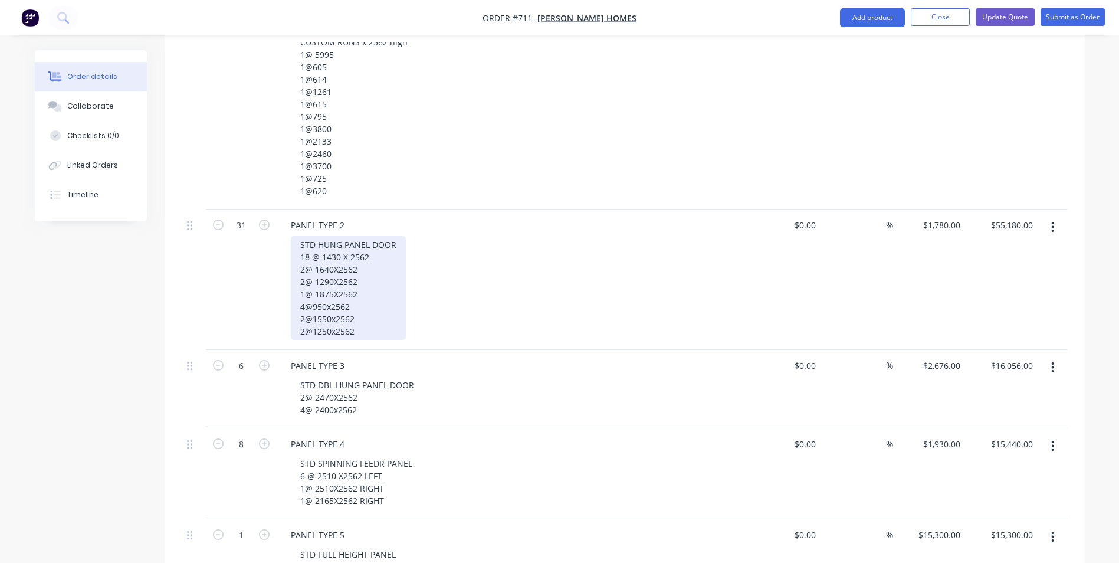
click at [390, 317] on div "STD HUNG PANEL DOOR 18 @ 1430 X 2562 2@ 1640X2562 2@ 1290X2562 1@ 1875X2562 4@9…" at bounding box center [348, 288] width 115 height 104
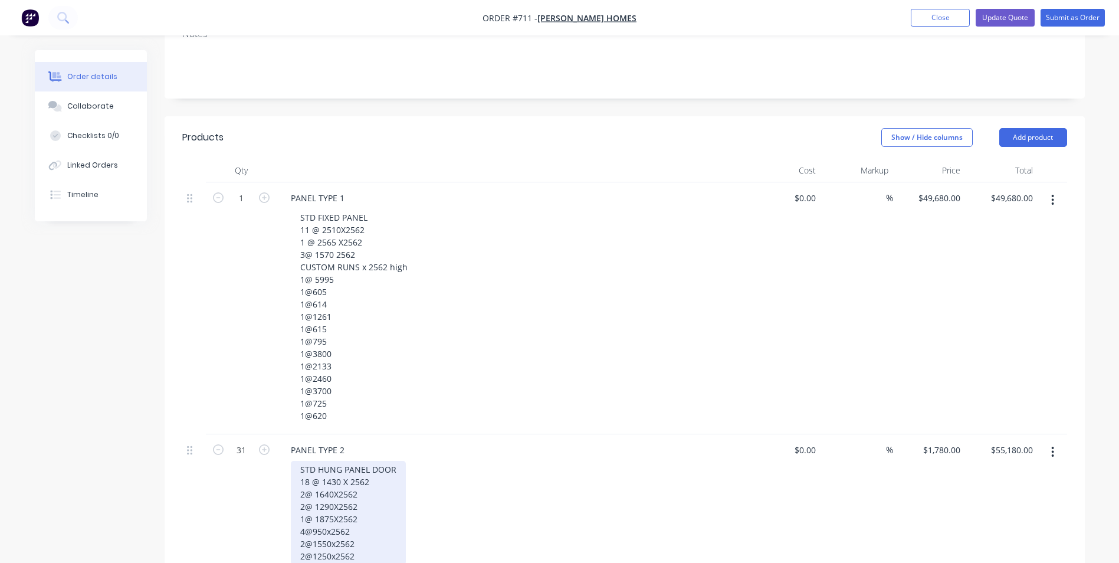
scroll to position [236, 0]
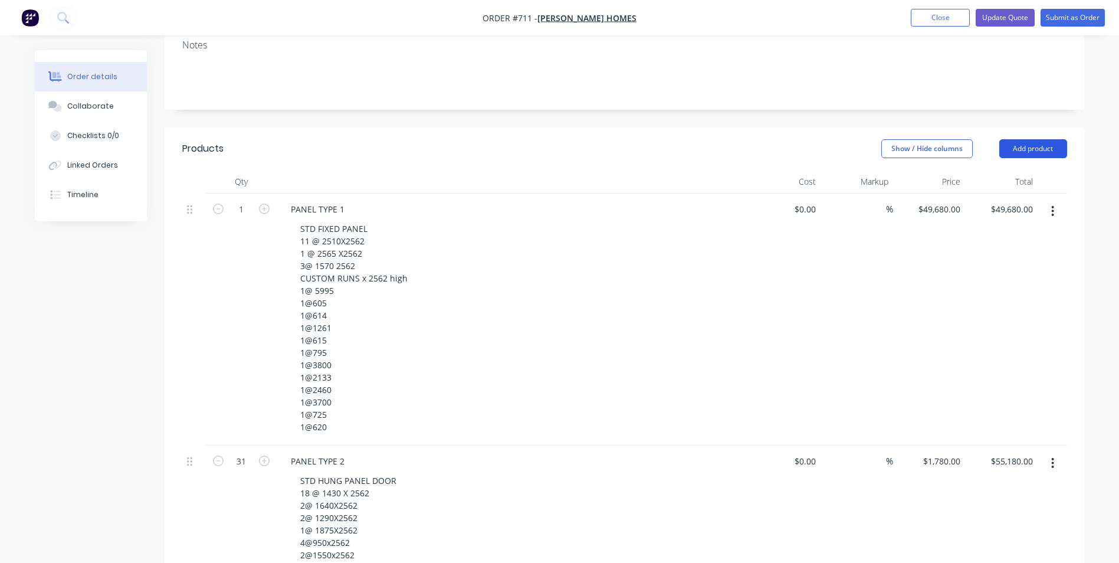
click at [1018, 139] on button "Add product" at bounding box center [1034, 148] width 68 height 19
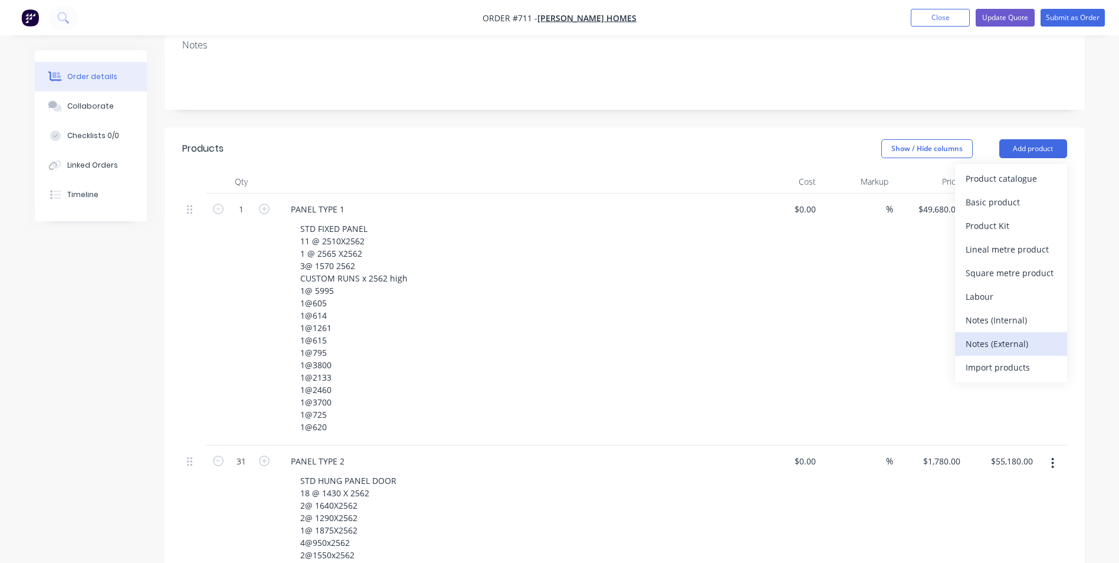
click at [975, 335] on div "Notes (External)" at bounding box center [1011, 343] width 91 height 17
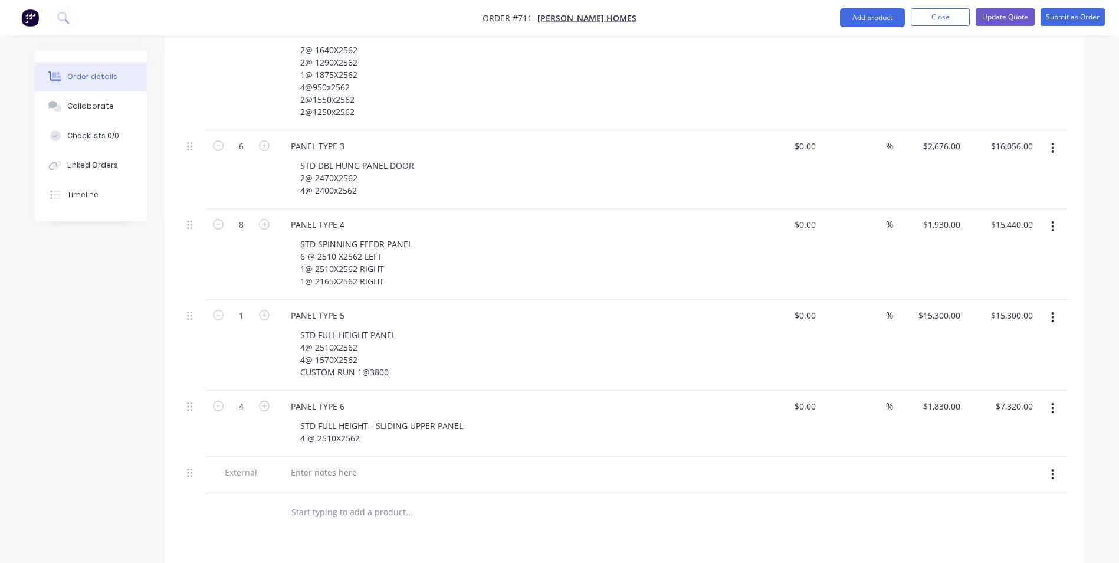
scroll to position [945, 0]
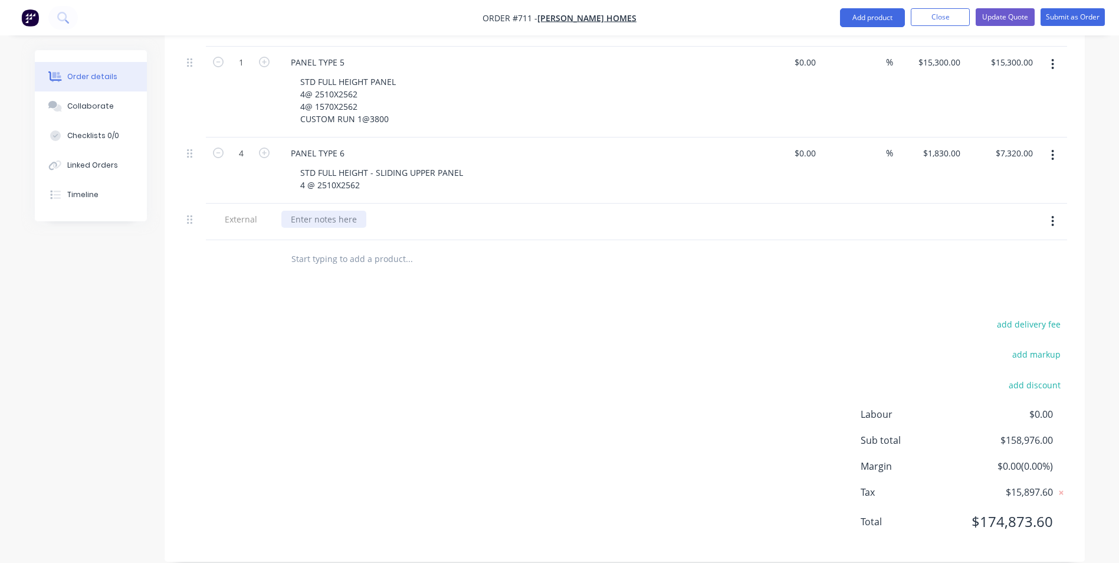
click at [324, 211] on div at bounding box center [323, 219] width 85 height 17
click at [325, 211] on div "doors to sprung load shoot bolts and greaseable hinges" at bounding box center [401, 219] width 240 height 17
click at [392, 211] on div "doors to have sprung load shoot bolts and greaseable hinges" at bounding box center [411, 219] width 261 height 17
click at [542, 211] on div "doors to have sprung loaded shoot bolts and greaseable hinges" at bounding box center [416, 219] width 271 height 17
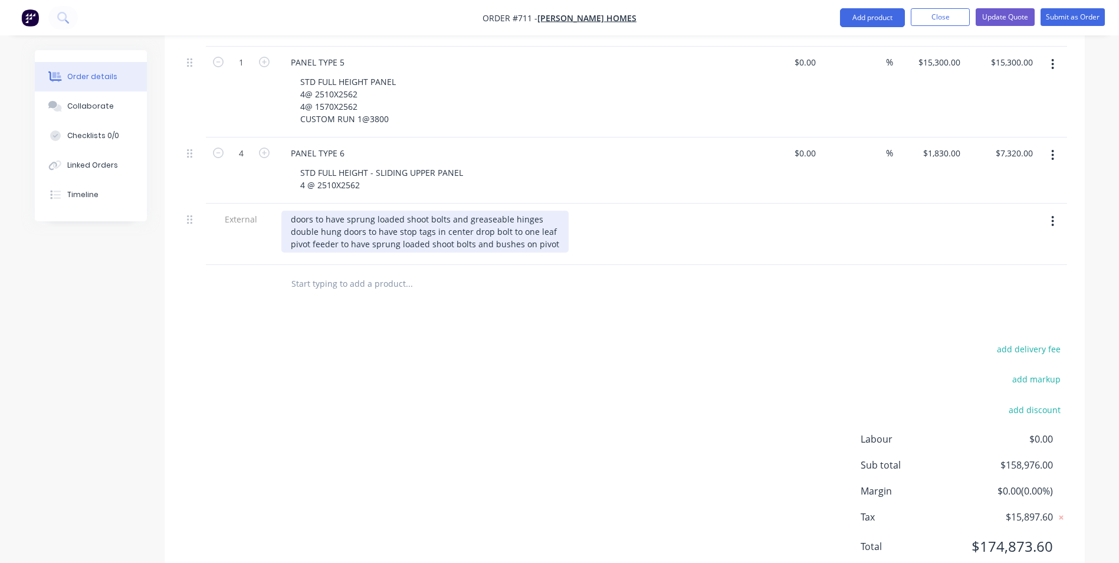
click at [310, 228] on div "doors to have sprung loaded shoot bolts and greaseable hinges double hung doors…" at bounding box center [424, 232] width 287 height 42
click at [452, 228] on div "doors to have sprung loaded shoot bolts and greaseable hinges double hung doors…" at bounding box center [423, 232] width 285 height 42
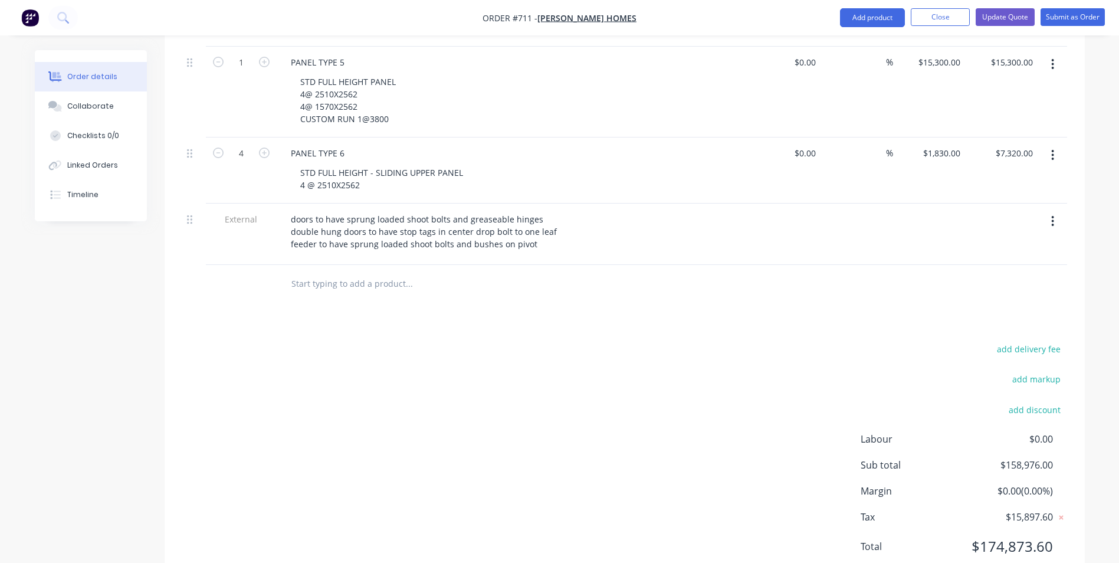
click at [591, 230] on div "doors to have sprung loaded shoot bolts and greaseable hinges double hung doors…" at bounding box center [512, 232] width 463 height 42
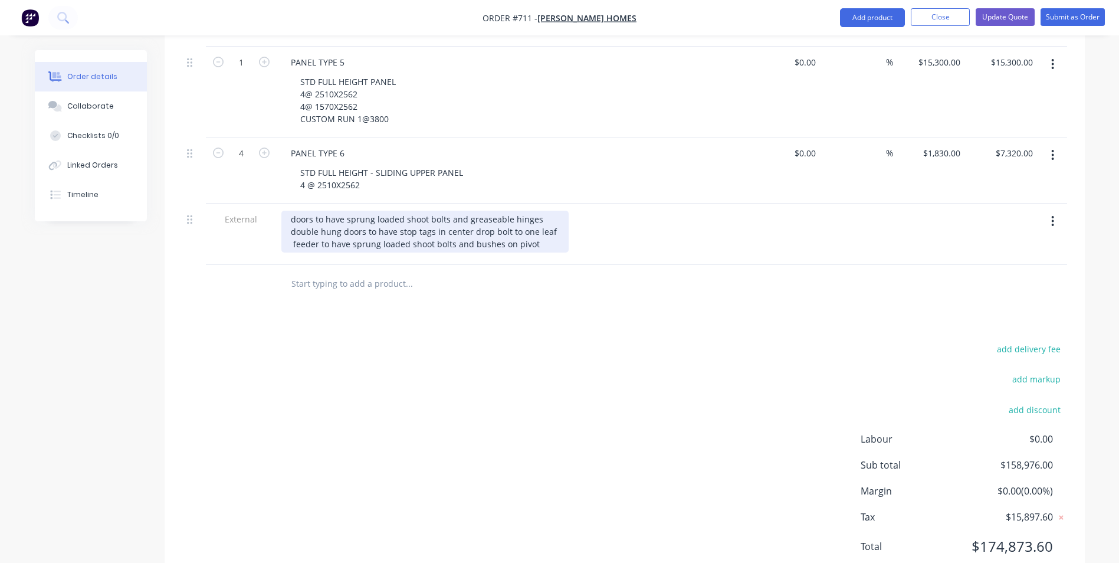
click at [542, 226] on div "doors to have sprung loaded shoot bolts and greaseable hinges double hung doors…" at bounding box center [424, 232] width 287 height 42
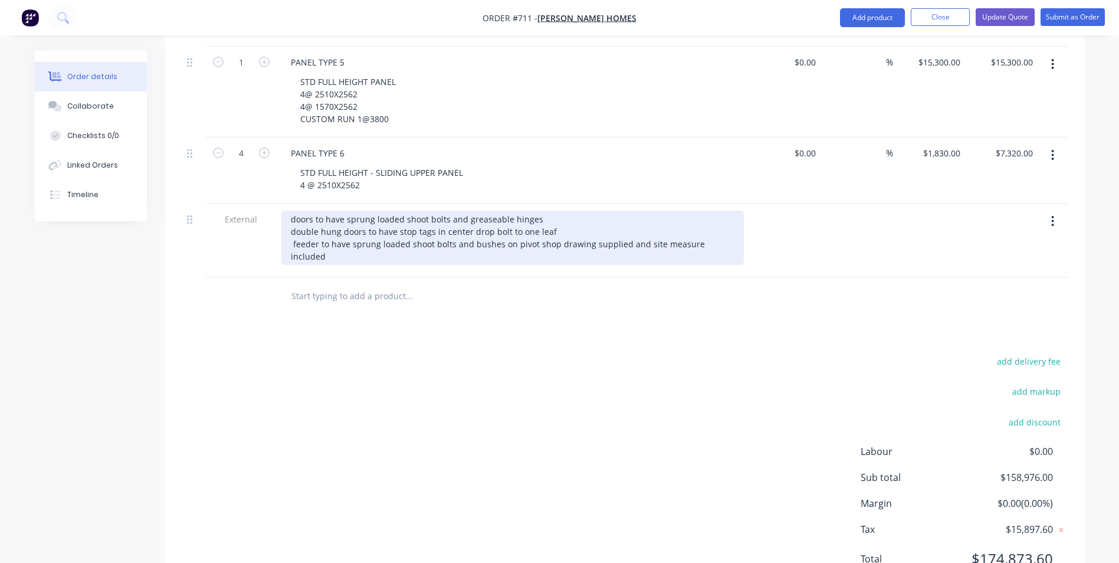
click at [532, 227] on div "doors to have sprung loaded shoot bolts and greaseable hinges double hung doors…" at bounding box center [512, 238] width 463 height 54
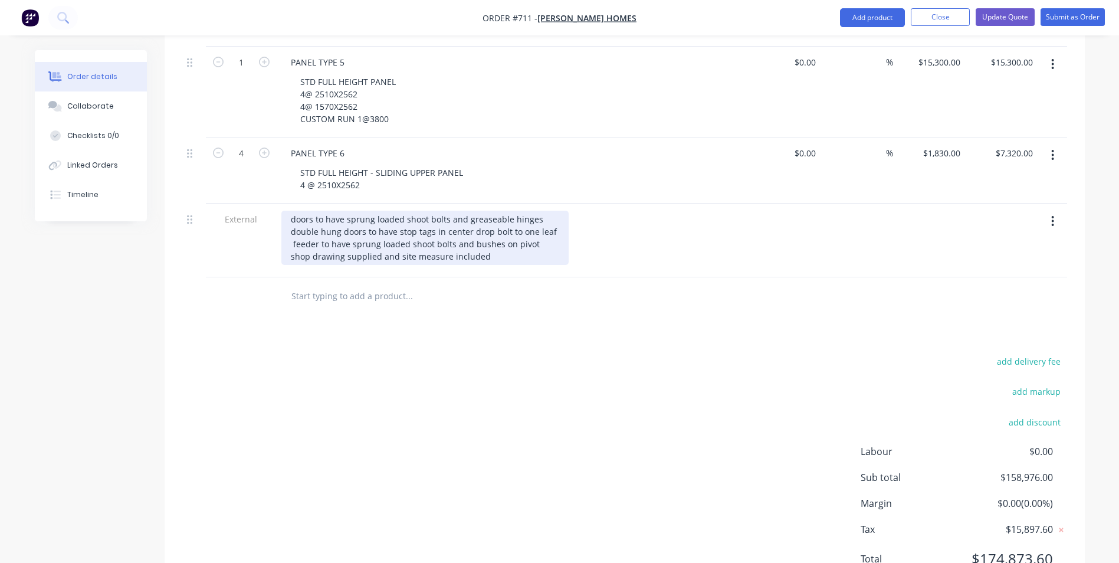
click at [284, 211] on div "doors to have sprung loaded shoot bolts and greaseable hinges double hung doors…" at bounding box center [424, 238] width 287 height 54
click at [288, 214] on div "- doors to have sprung loaded shoot bolts and greaseable hinges double hung doo…" at bounding box center [424, 238] width 287 height 54
click at [286, 227] on div "- doors to have sprung loaded shoot bolts and greaseable hinges - double hung d…" at bounding box center [427, 238] width 293 height 54
click at [289, 240] on div "- doors to have sprung loaded shoot bolts and greaseable hinges - double hung d…" at bounding box center [427, 238] width 293 height 54
click at [526, 242] on div "- doors to have sprung loaded shoot bolts and greaseable hinges - double hung d…" at bounding box center [427, 238] width 293 height 54
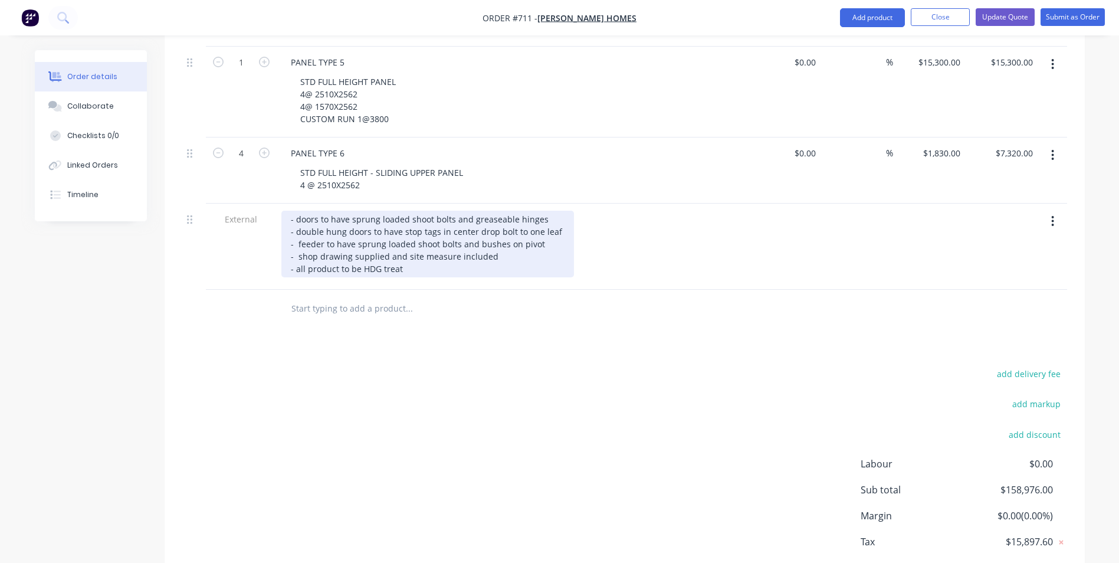
click at [337, 253] on div "- doors to have sprung loaded shoot bolts and greaseable hinges - double hung d…" at bounding box center [427, 244] width 293 height 67
click at [406, 253] on div "- doors to have sprung loaded shoot bolts and greaseable hinges - double hung d…" at bounding box center [427, 244] width 293 height 67
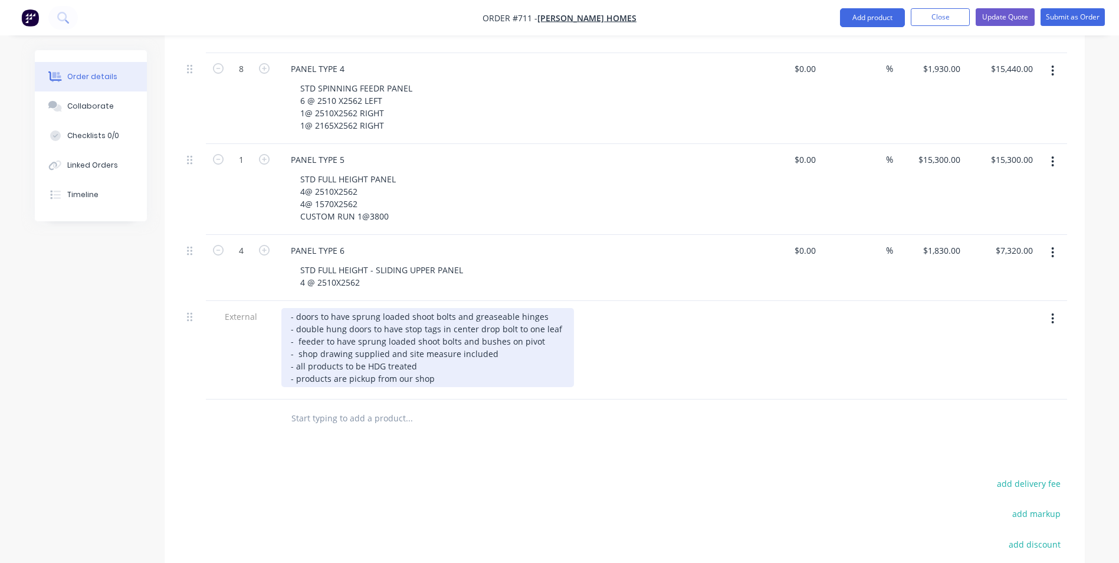
scroll to position [827, 0]
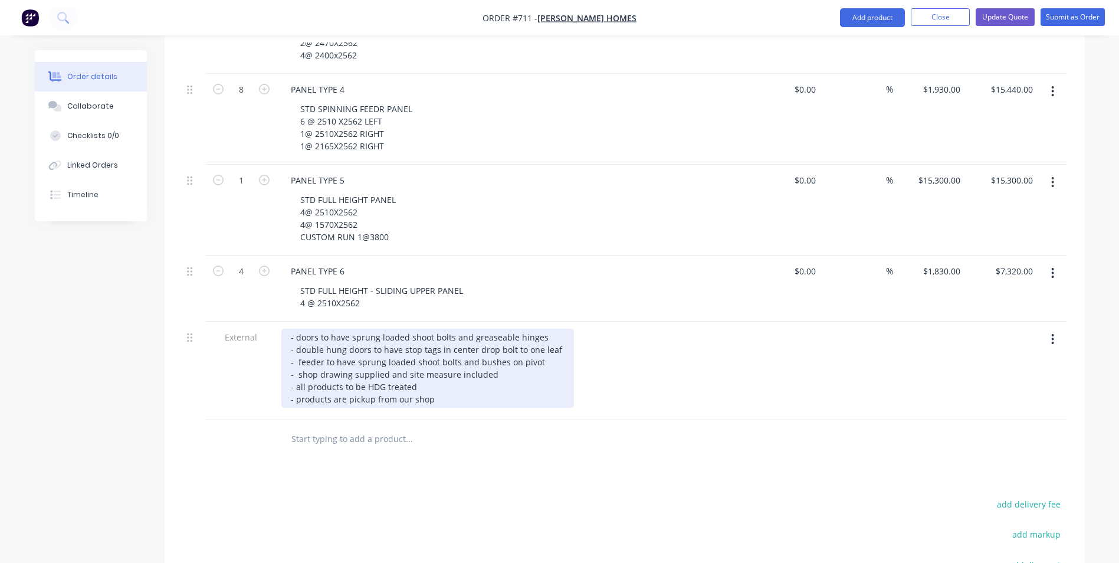
click at [440, 385] on div "- doors to have sprung loaded shoot bolts and greaseable hinges - double hung d…" at bounding box center [427, 368] width 293 height 79
click at [409, 380] on div "- doors to have sprung loaded shoot bolts and greaseable hinges - double hung d…" at bounding box center [427, 368] width 293 height 79
click at [447, 379] on div "- doors to have sprung loaded shoot bolts and greaseable hinges - double hung d…" at bounding box center [427, 368] width 293 height 79
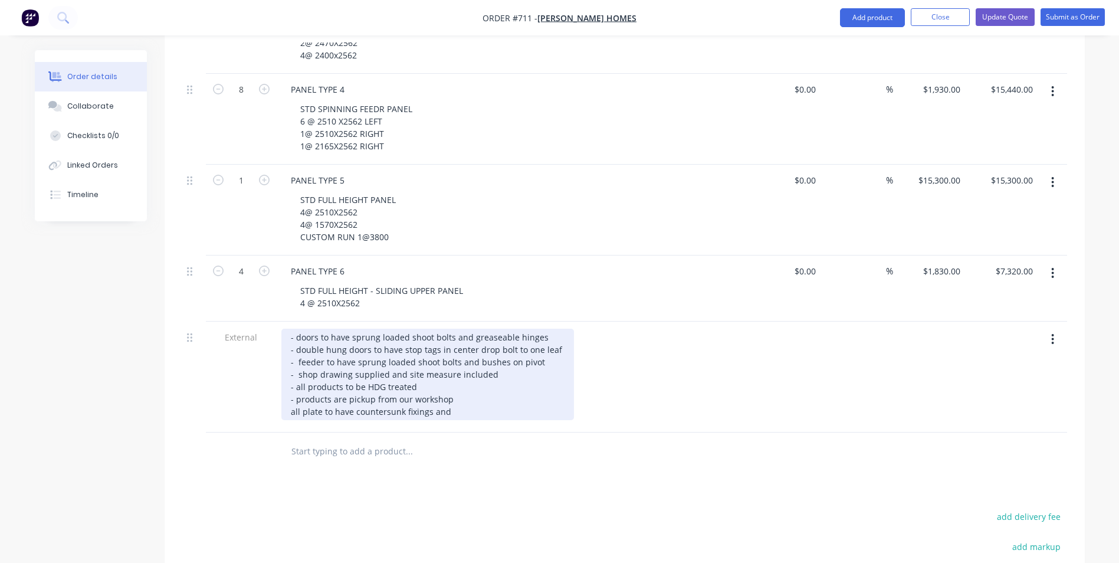
click at [286, 398] on div "- doors to have sprung loaded shoot bolts and greaseable hinges - double hung d…" at bounding box center [427, 374] width 293 height 91
click at [325, 397] on div "- doors to have sprung loaded shoot bolts and greaseable hinges - double hung d…" at bounding box center [427, 374] width 293 height 91
click at [461, 397] on div "- doors to have sprung loaded shoot bolts and greaseable hinges - double hung d…" at bounding box center [427, 374] width 293 height 91
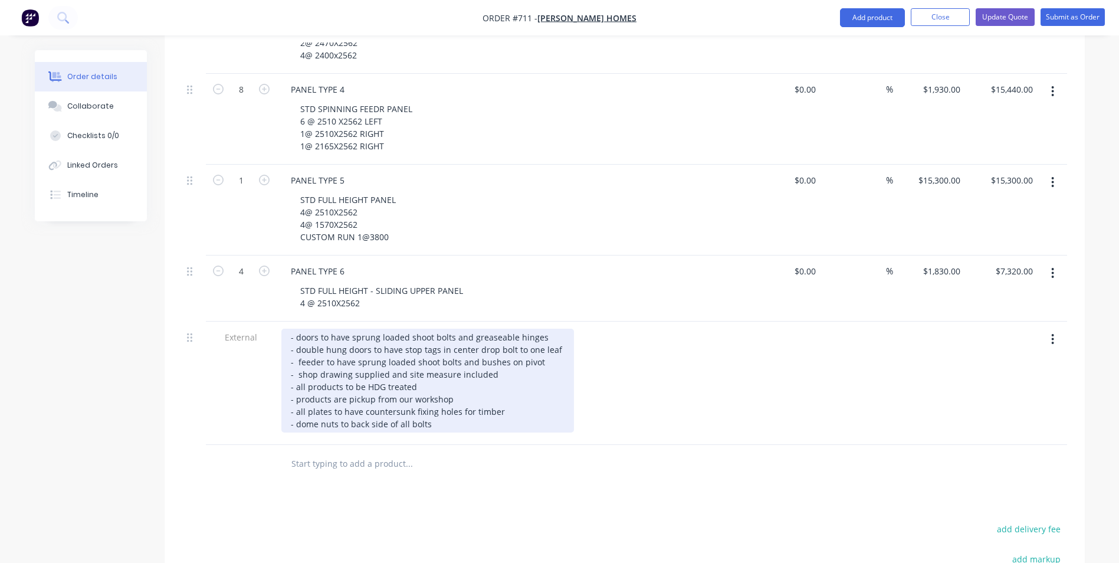
click at [512, 329] on div "- doors to have sprung loaded shoot bolts and greaseable hinges - double hung d…" at bounding box center [427, 381] width 293 height 104
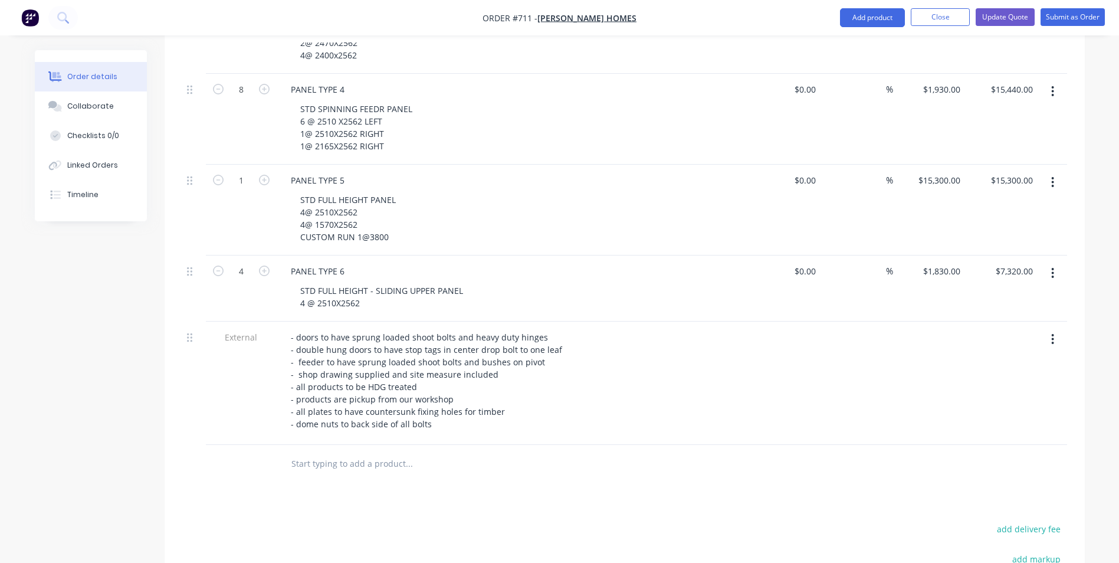
click at [627, 329] on div "- doors to have sprung loaded shoot bolts and heavy duty hinges - double hung d…" at bounding box center [512, 381] width 463 height 104
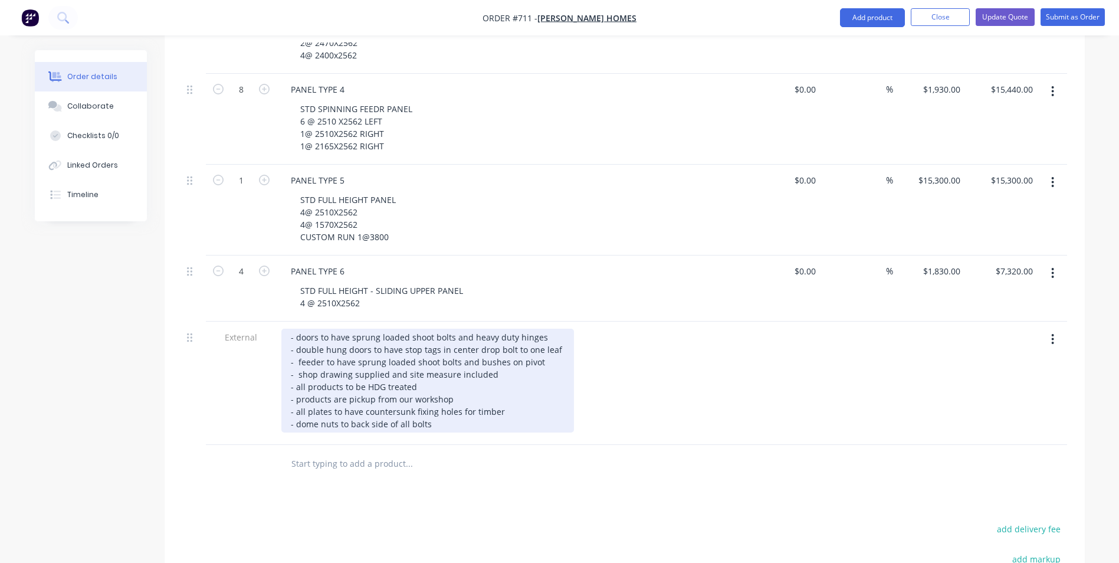
click at [546, 329] on div "- doors to have sprung loaded shoot bolts and heavy duty hinges - double hung d…" at bounding box center [427, 381] width 293 height 104
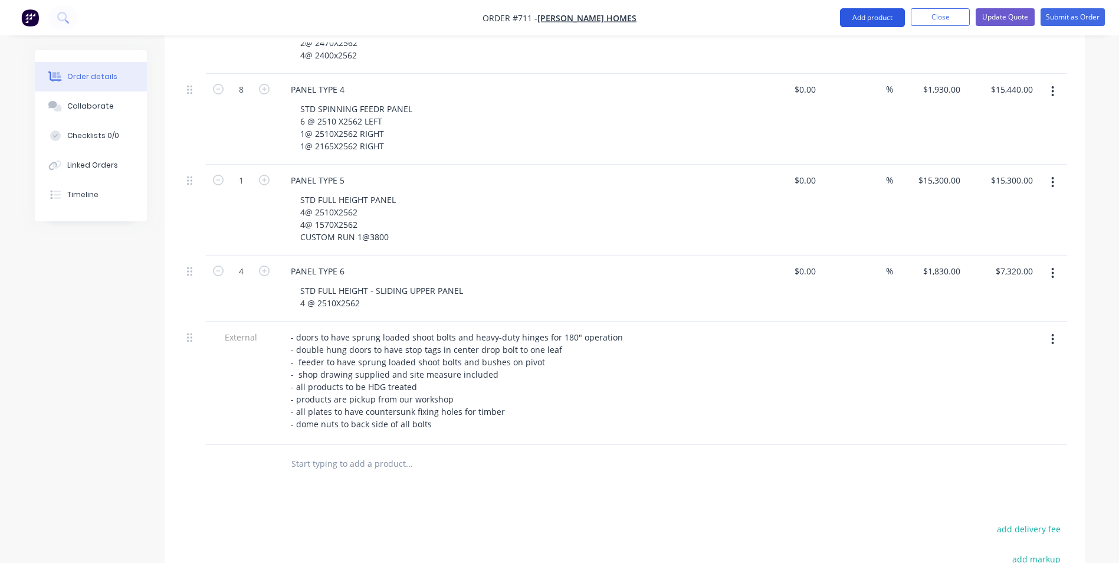
click at [876, 21] on button "Add product" at bounding box center [872, 17] width 65 height 19
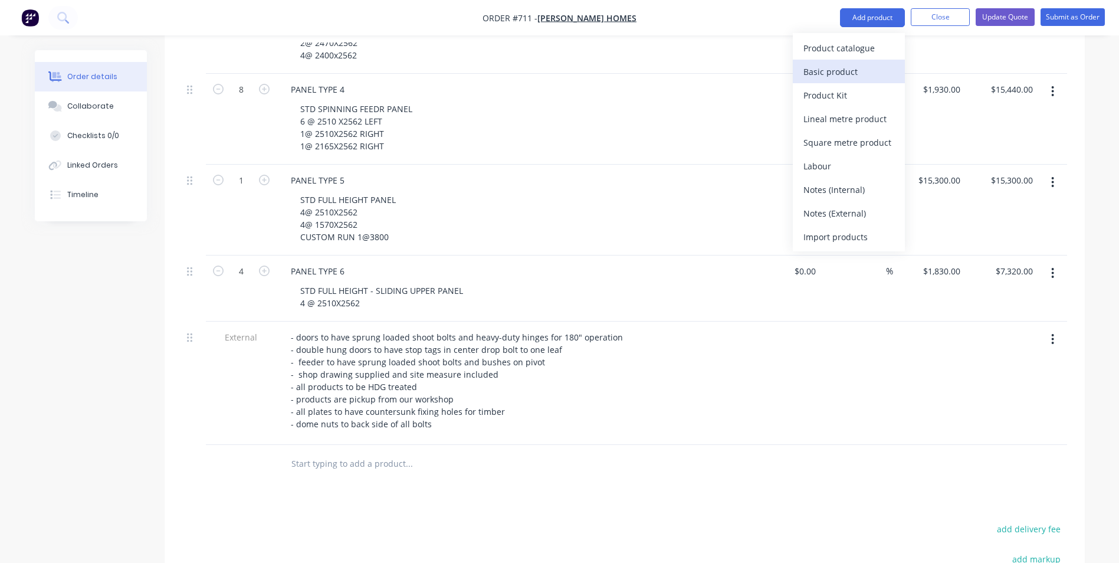
click at [838, 71] on div "Basic product" at bounding box center [849, 71] width 91 height 17
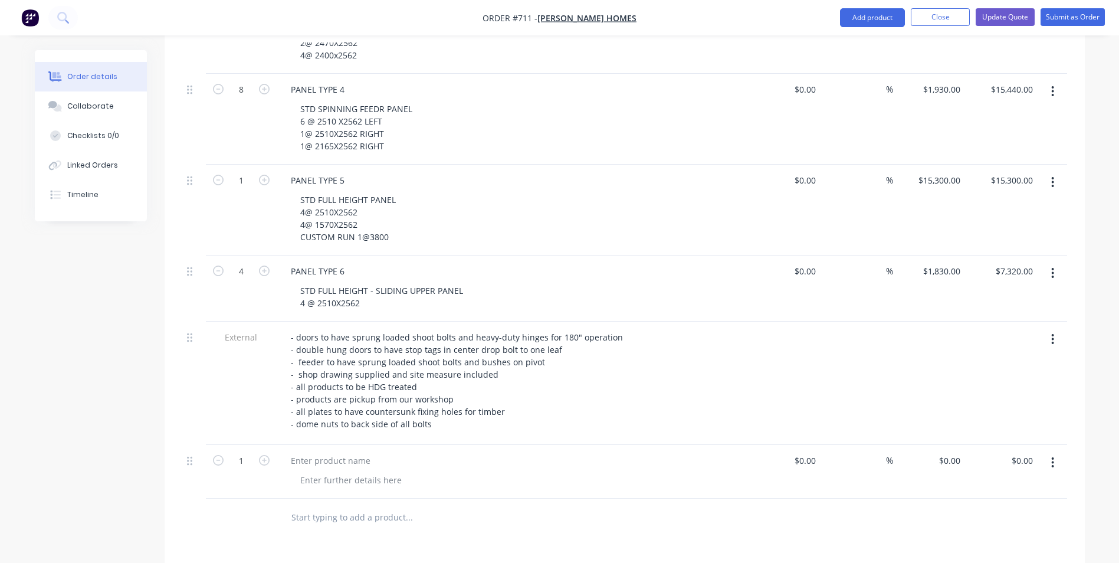
scroll to position [830, 0]
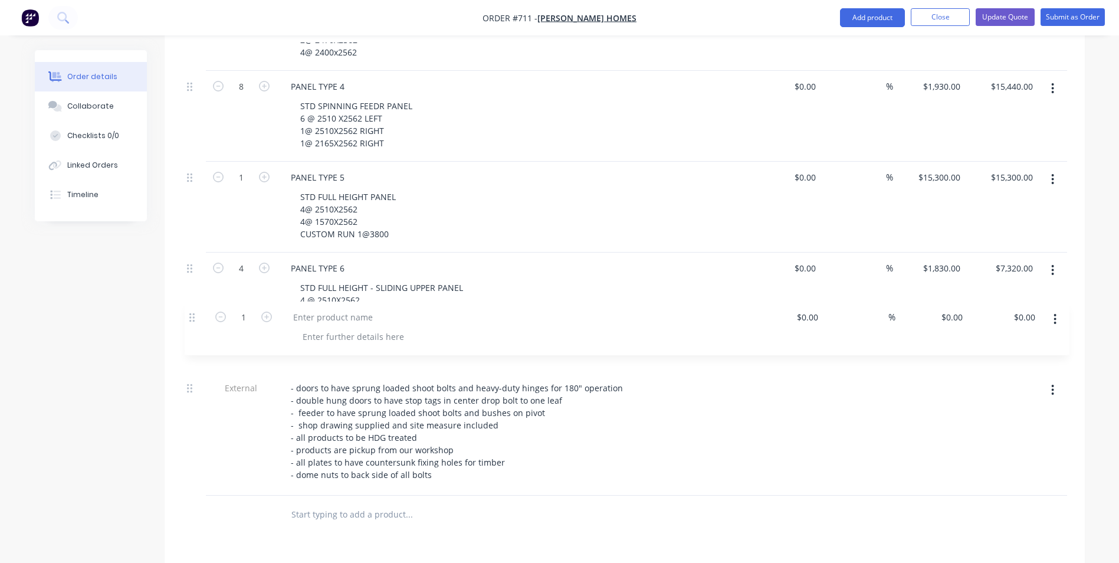
drag, startPoint x: 189, startPoint y: 443, endPoint x: 188, endPoint y: 315, distance: 128.0
click at [188, 315] on div "1 PANEL TYPE 1 STD FIXED PANEL 11 @ 2510X2562 1 @ 2565 X2562 3@ 1570 2562 CUSTO…" at bounding box center [624, 48] width 885 height 896
click at [304, 326] on div at bounding box center [330, 334] width 99 height 17
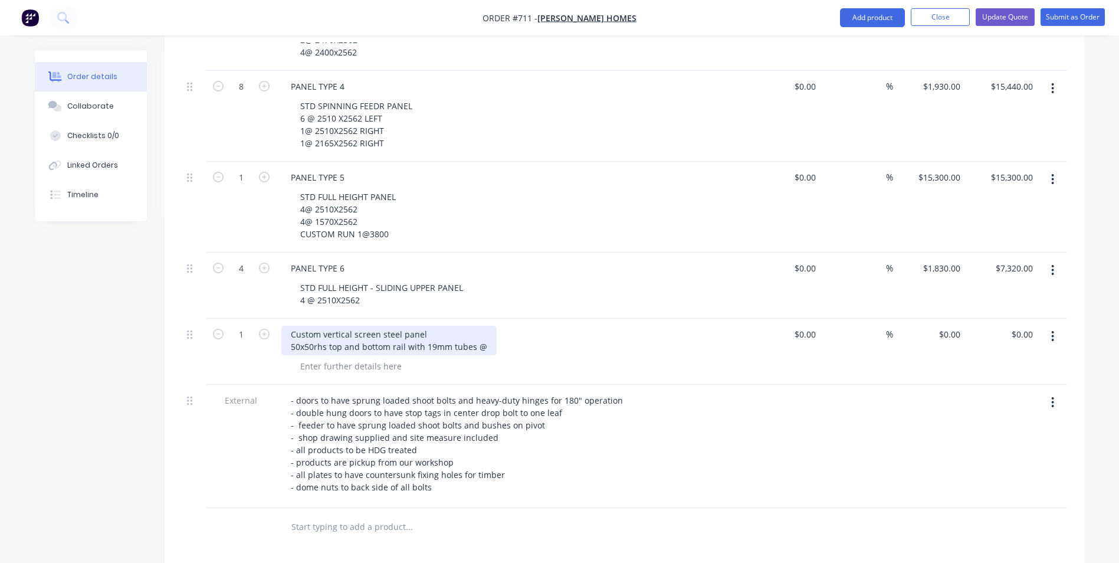
click at [316, 332] on div "Custom vertical screen steel panel 50x50rhs top and bottom rail with 19mm tubes…" at bounding box center [388, 341] width 215 height 30
click at [314, 332] on div "Custom vertical screen steel panel 50x50shs top and bottom rail with 19mm tubes…" at bounding box center [389, 341] width 216 height 30
click at [486, 331] on div "Custom vertical screen steel panel 50x50 shs top and bottom rail with 19mm tube…" at bounding box center [390, 341] width 218 height 30
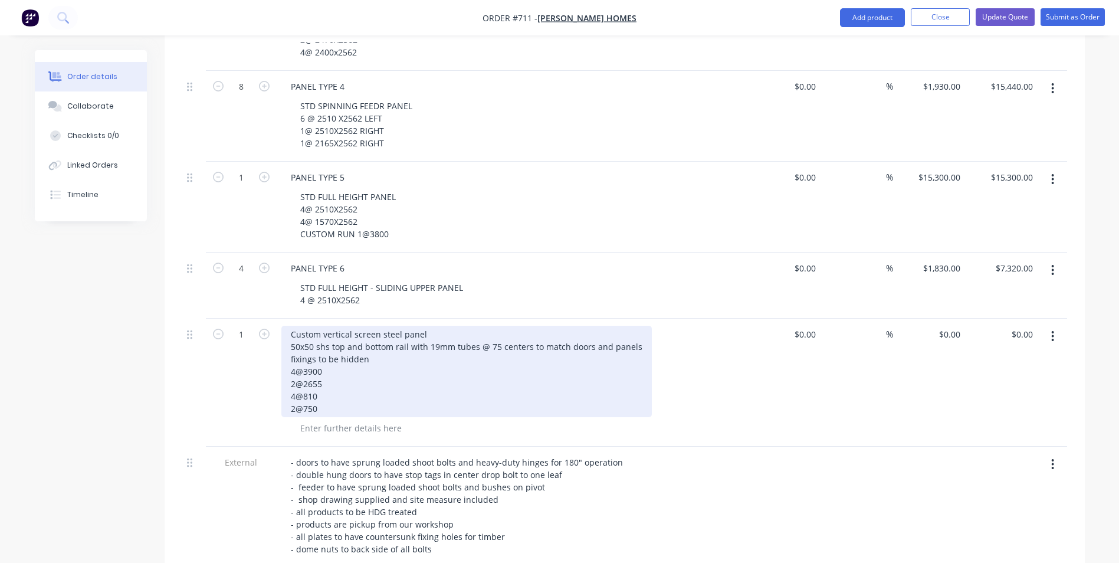
click at [381, 340] on div "Custom vertical screen steel panel 50x50 shs top and bottom rail with 19mm tube…" at bounding box center [466, 371] width 371 height 91
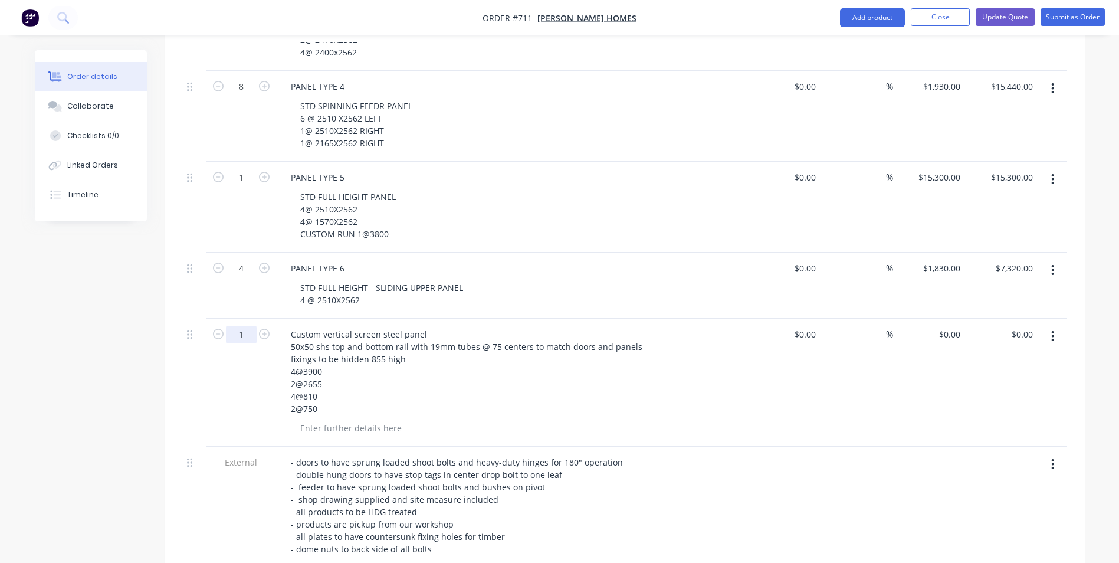
type input "25.7"
click at [954, 326] on input "0" at bounding box center [951, 334] width 27 height 17
type input "$400.00"
type input "$10,280.00"
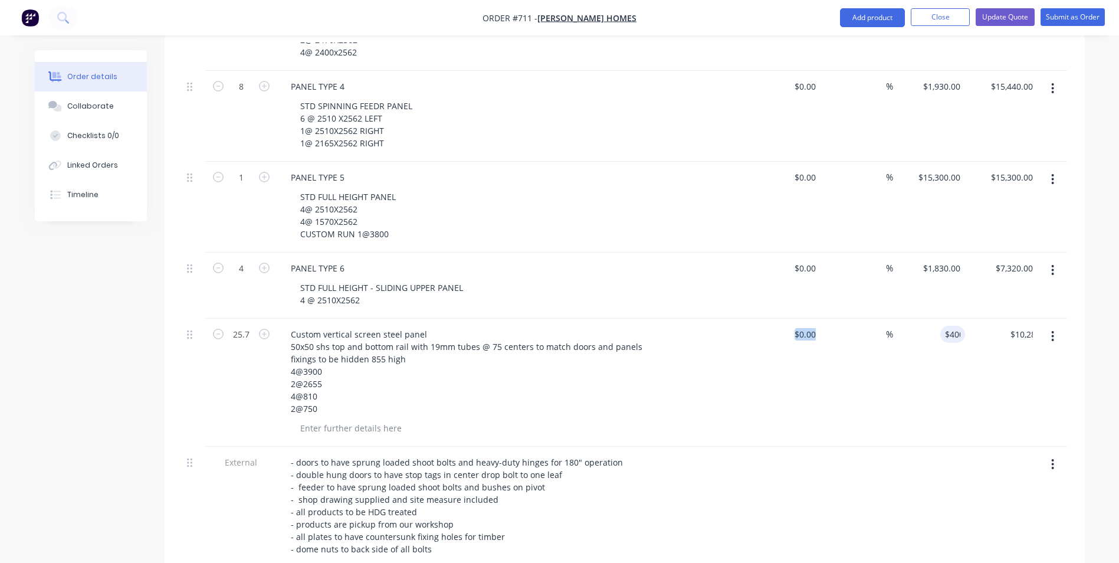
click at [821, 363] on div "25.7 Custom vertical screen steel panel 50x50 shs top and bottom rail with 19mm…" at bounding box center [624, 383] width 885 height 128
click at [1004, 18] on button "Update Quote" at bounding box center [1005, 17] width 59 height 18
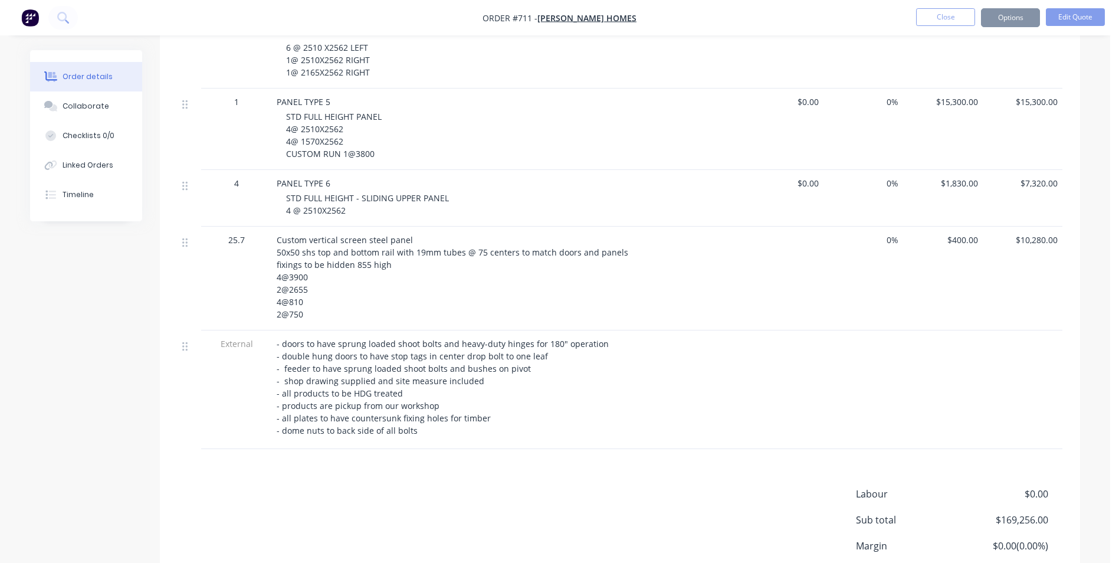
scroll to position [0, 0]
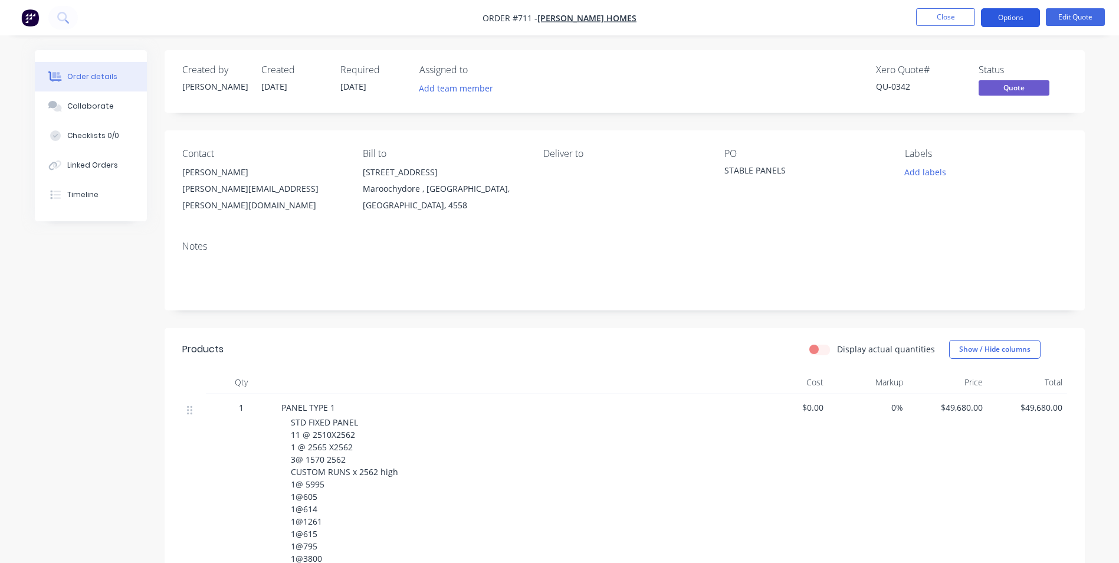
click at [1021, 18] on button "Options" at bounding box center [1010, 17] width 59 height 19
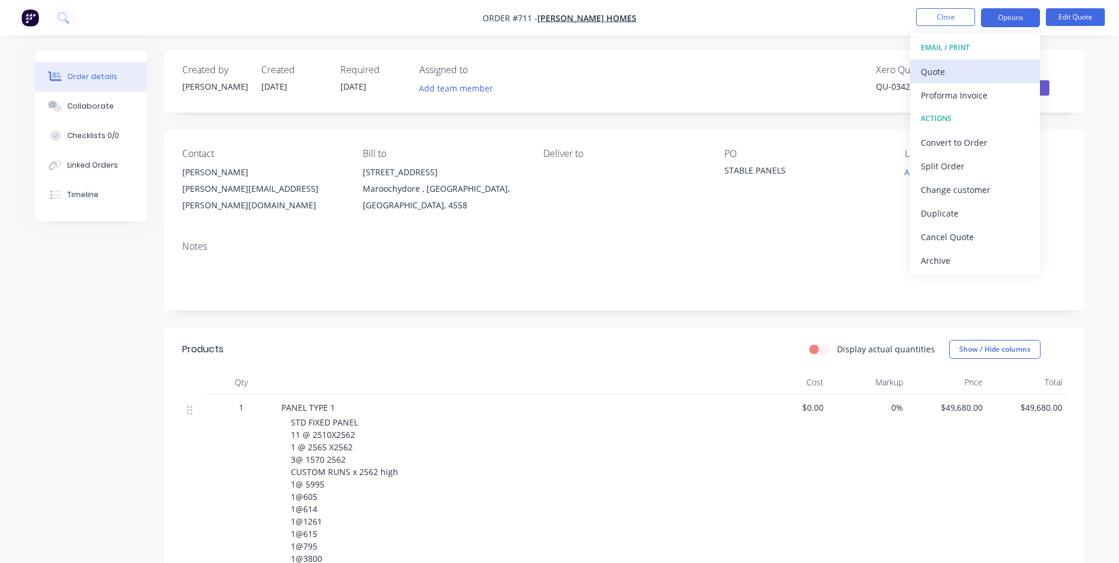
click at [970, 70] on div "Quote" at bounding box center [975, 71] width 109 height 17
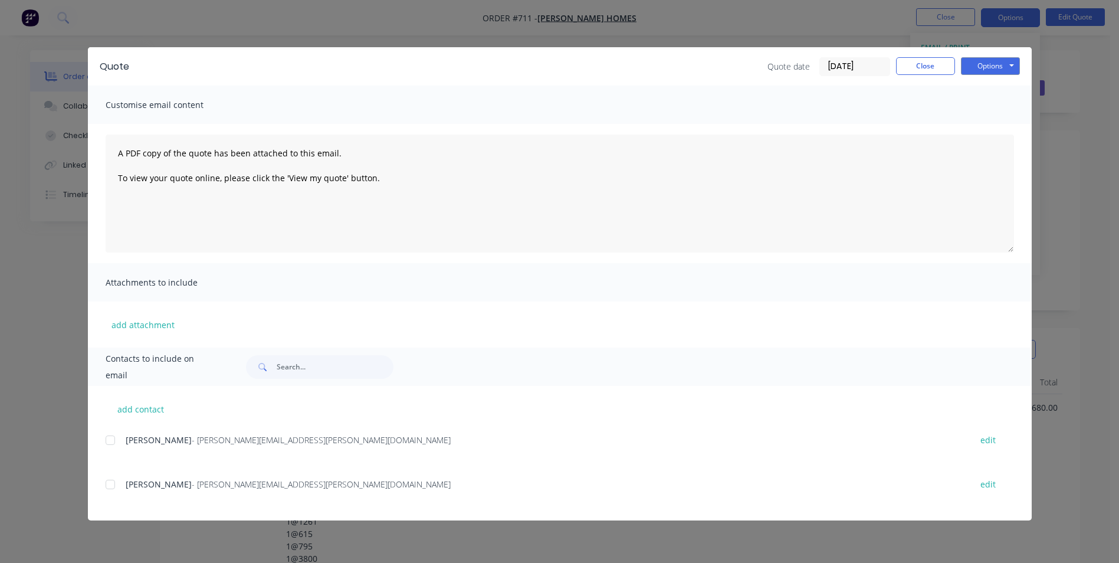
drag, startPoint x: 107, startPoint y: 484, endPoint x: 115, endPoint y: 485, distance: 7.7
click at [108, 484] on div at bounding box center [111, 485] width 24 height 24
click at [984, 67] on button "Options" at bounding box center [990, 66] width 59 height 18
click at [994, 130] on button "Email" at bounding box center [999, 125] width 76 height 19
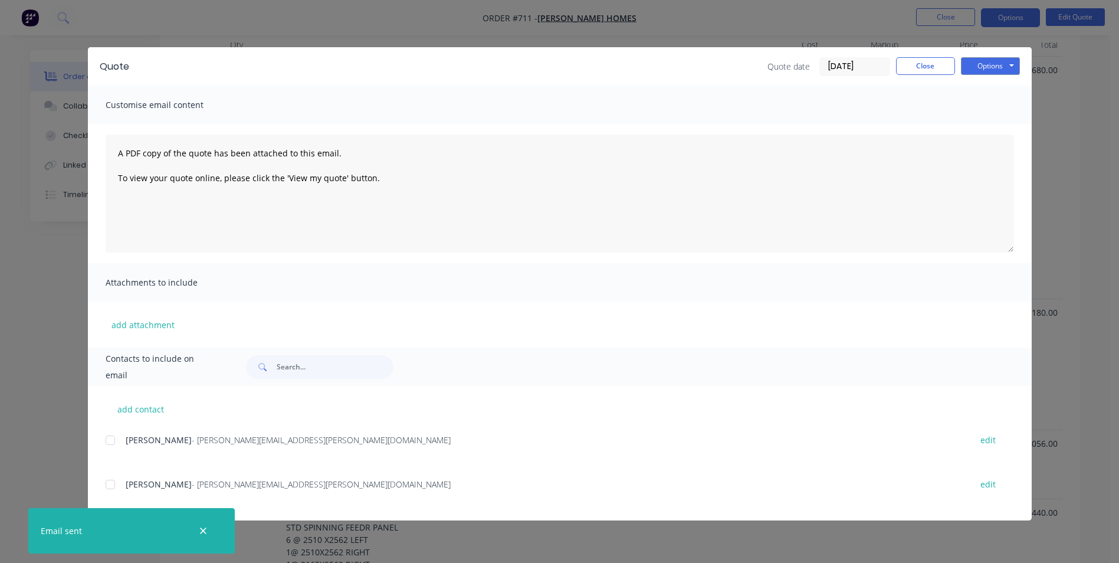
scroll to position [354, 0]
drag, startPoint x: 910, startPoint y: 69, endPoint x: 923, endPoint y: 71, distance: 13.7
click at [910, 69] on button "Close" at bounding box center [925, 66] width 59 height 18
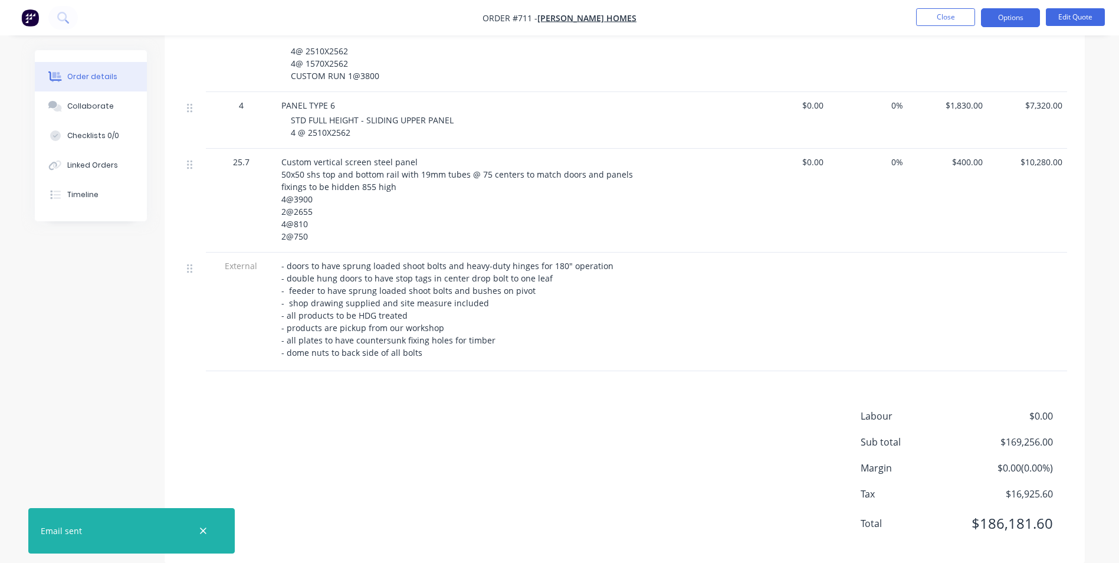
scroll to position [926, 0]
